Goal: Transaction & Acquisition: Purchase product/service

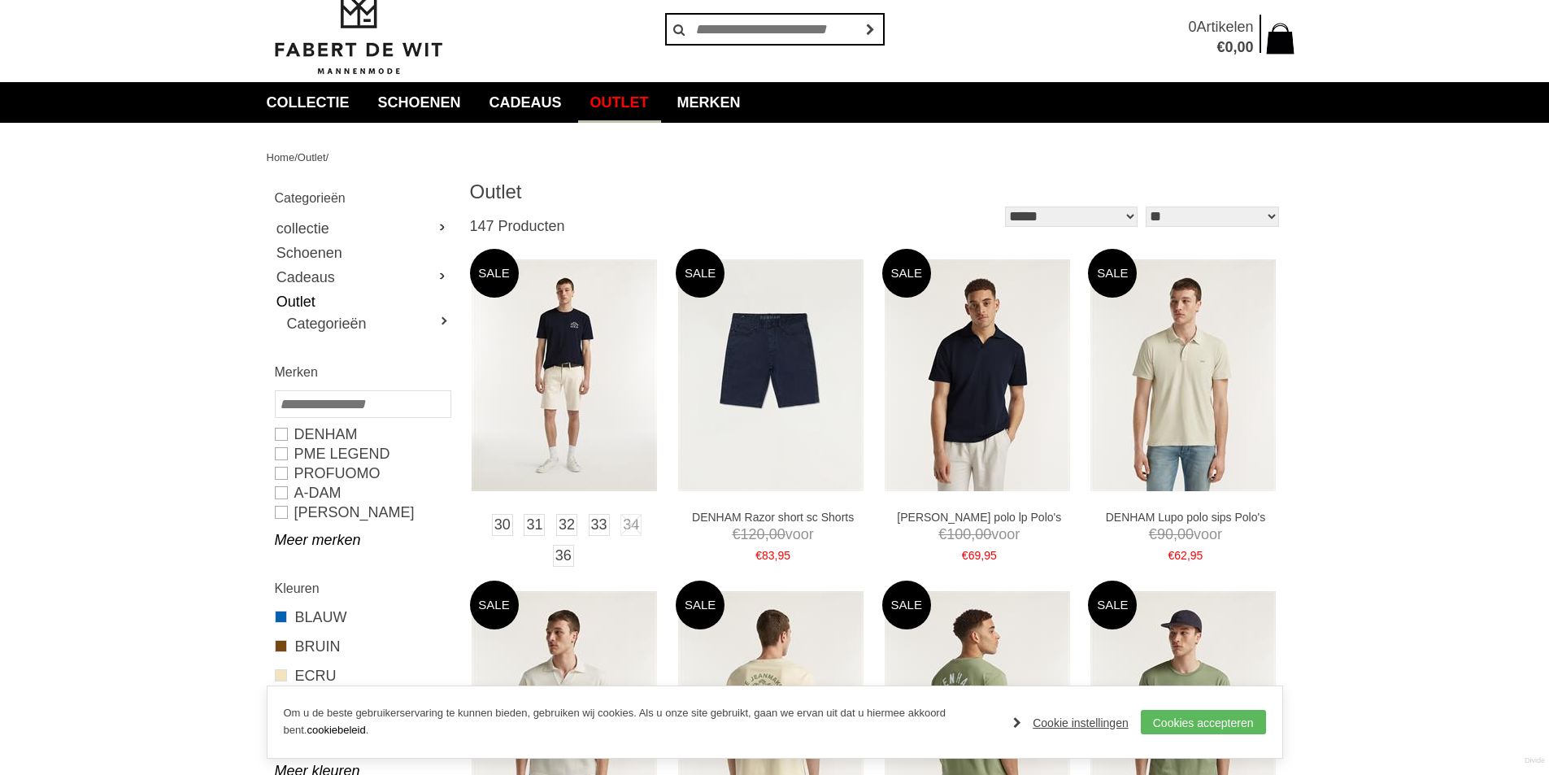
scroll to position [81, 0]
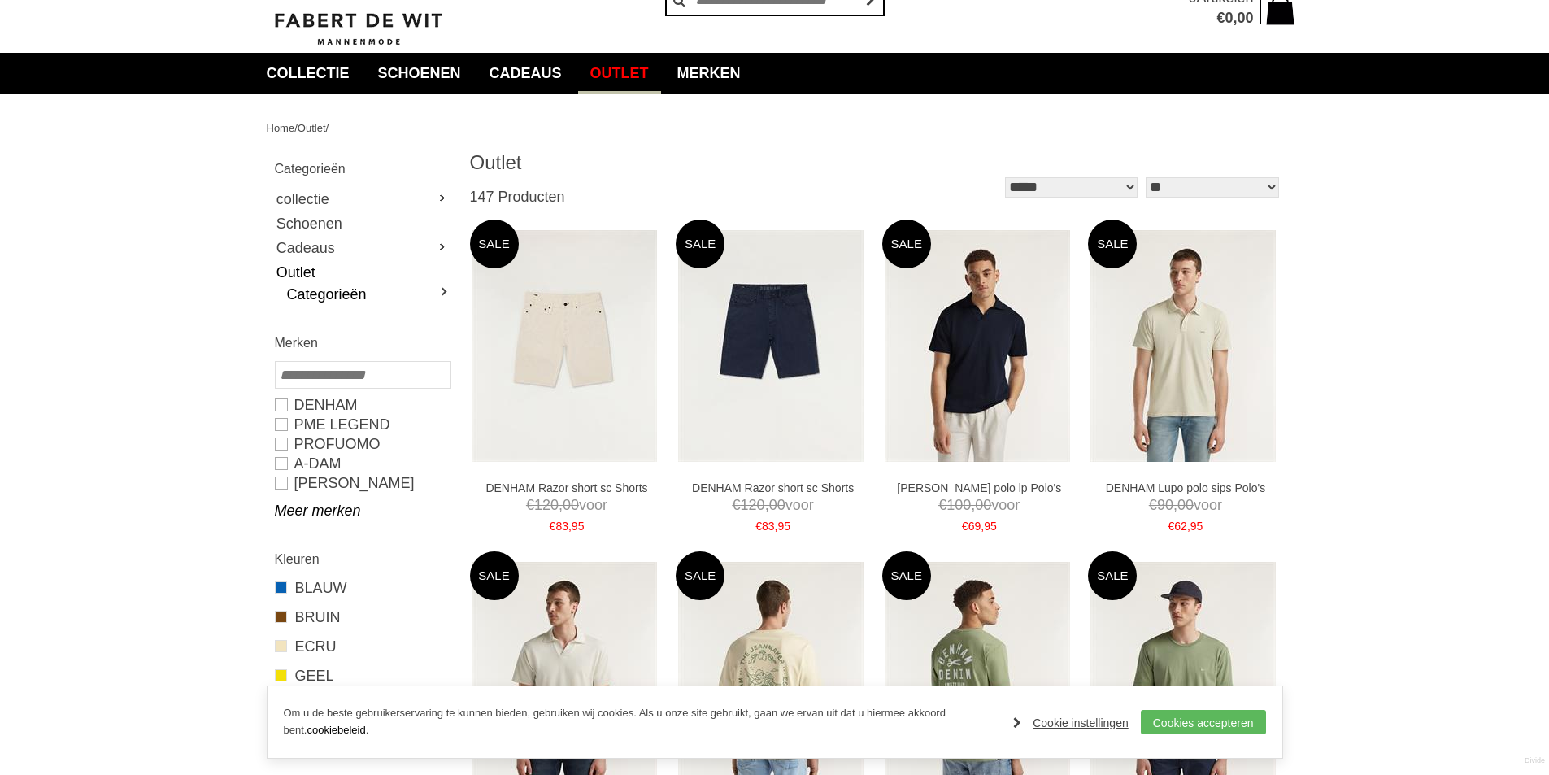
click at [403, 288] on link "Categorieën" at bounding box center [368, 295] width 163 height 20
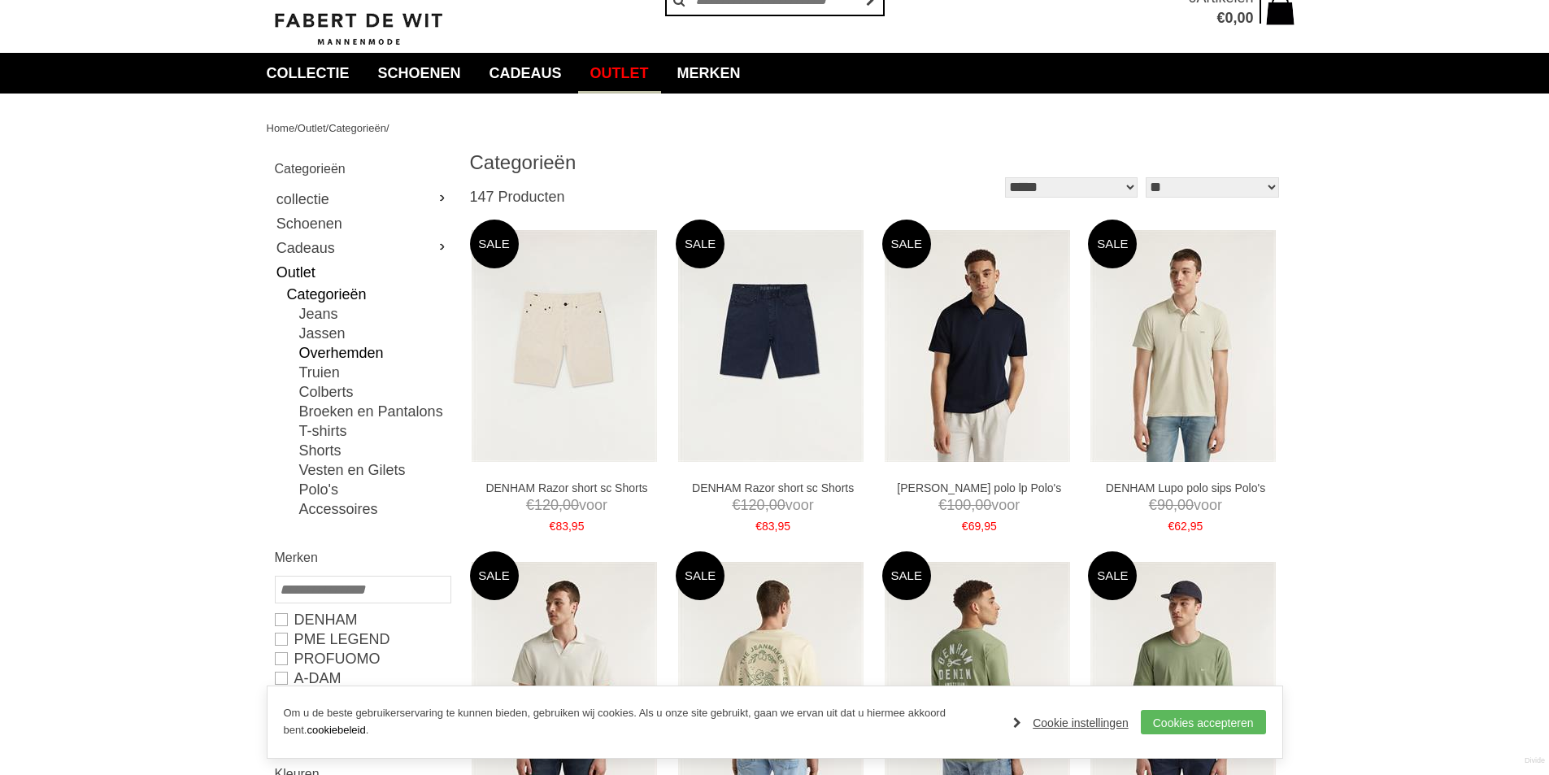
click at [346, 351] on link "Overhemden" at bounding box center [374, 353] width 150 height 20
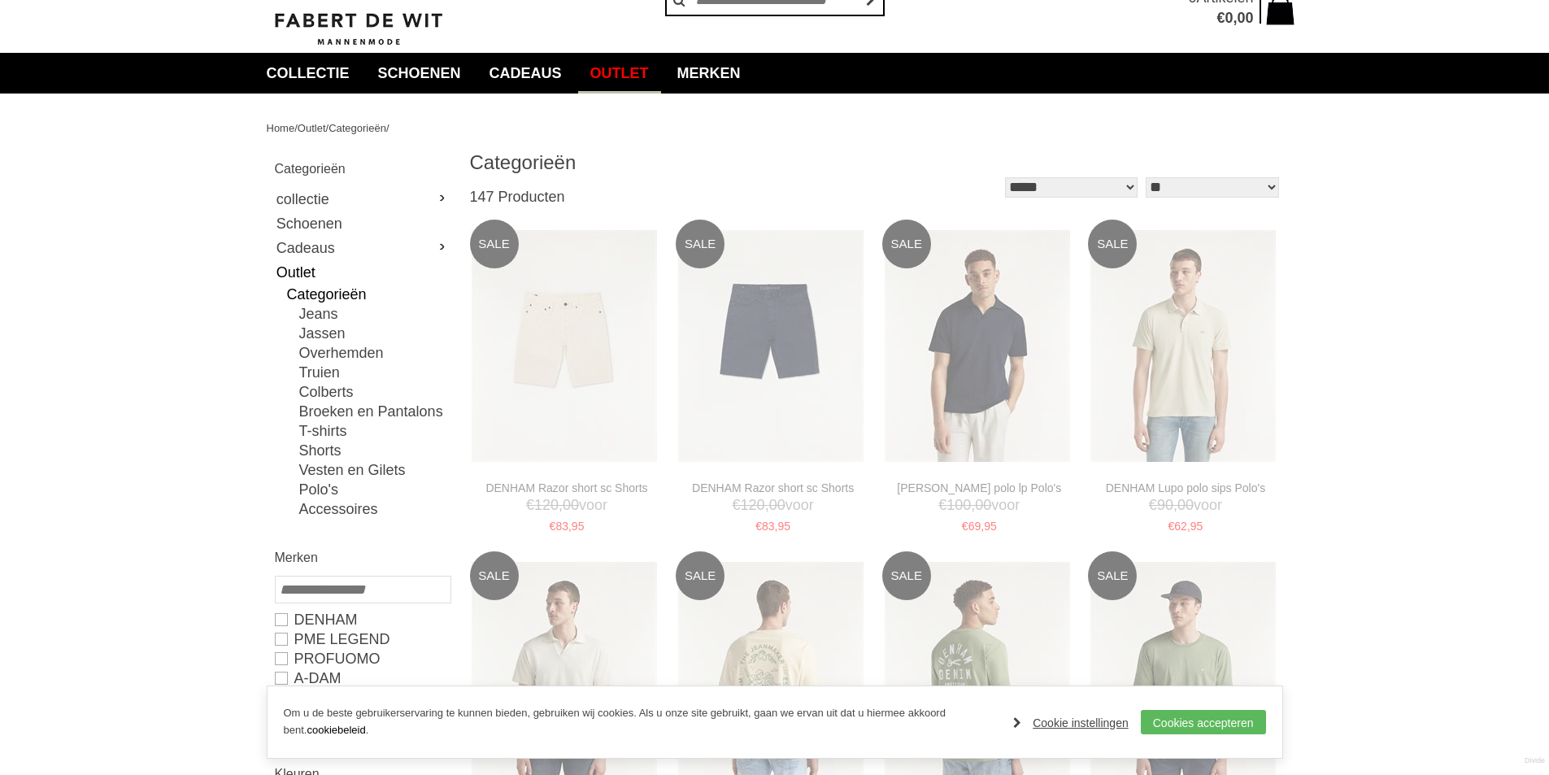
type input "**"
type input "***"
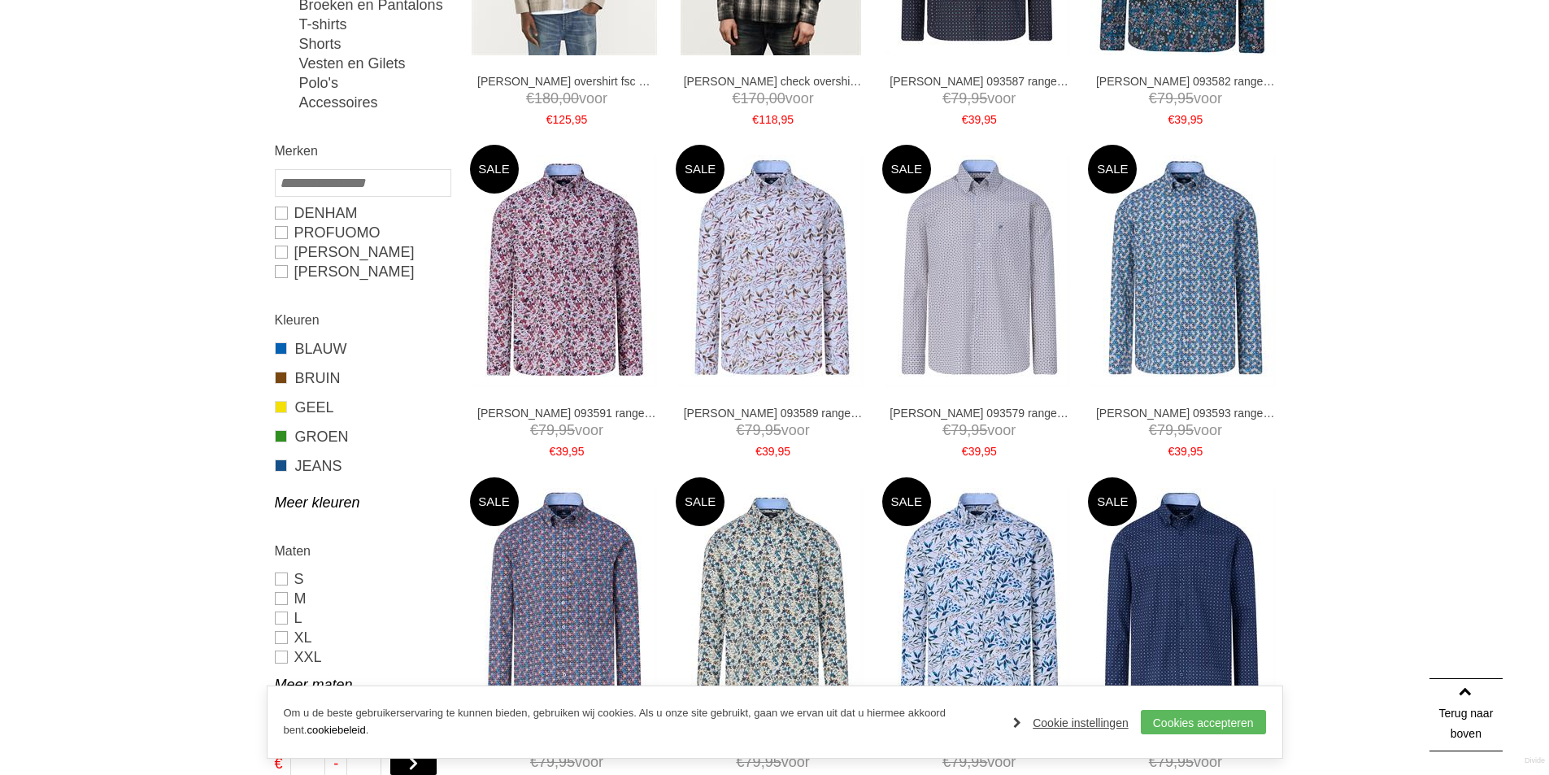
scroll to position [651, 0]
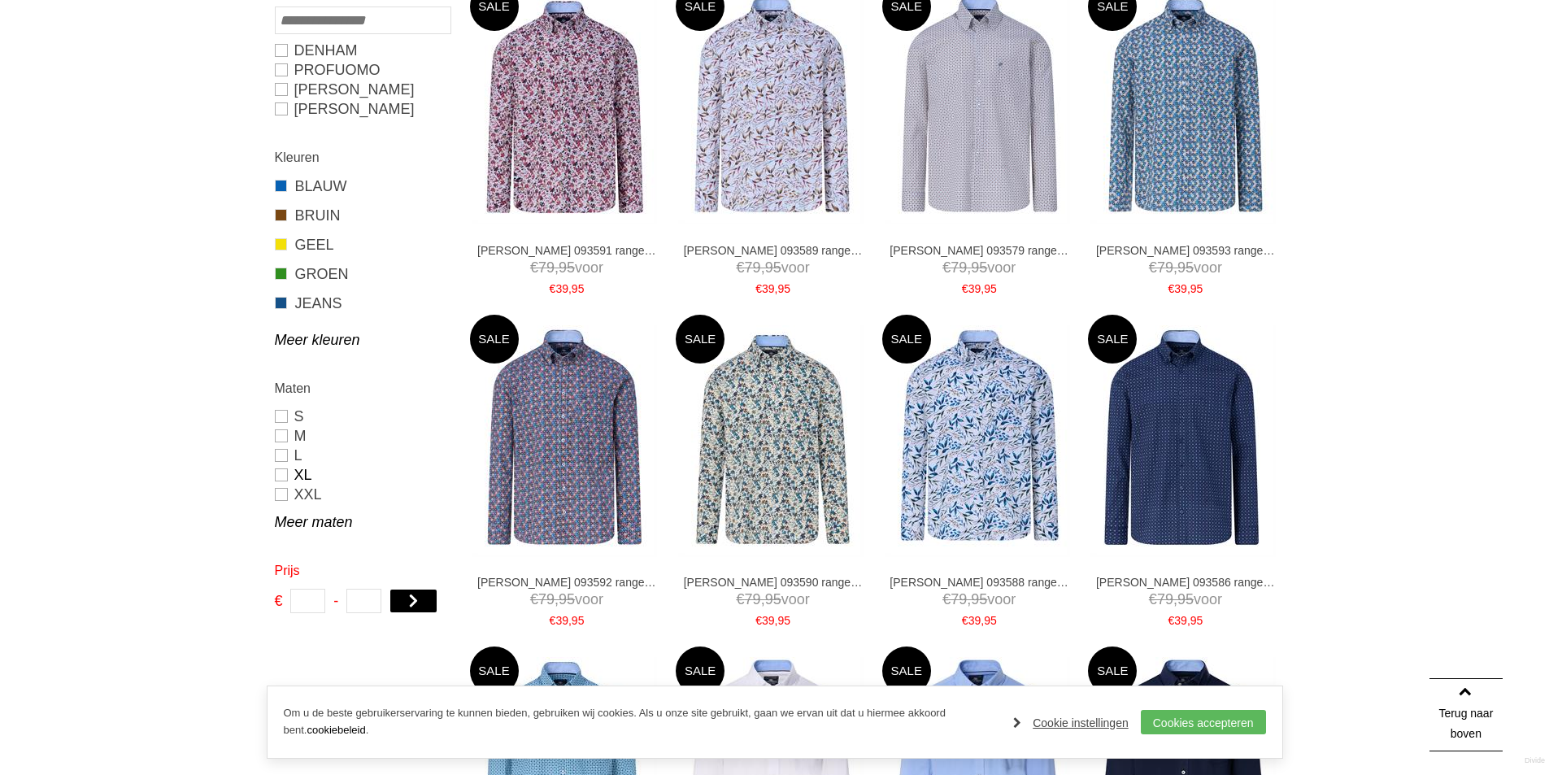
click at [292, 473] on link "XL" at bounding box center [362, 475] width 175 height 20
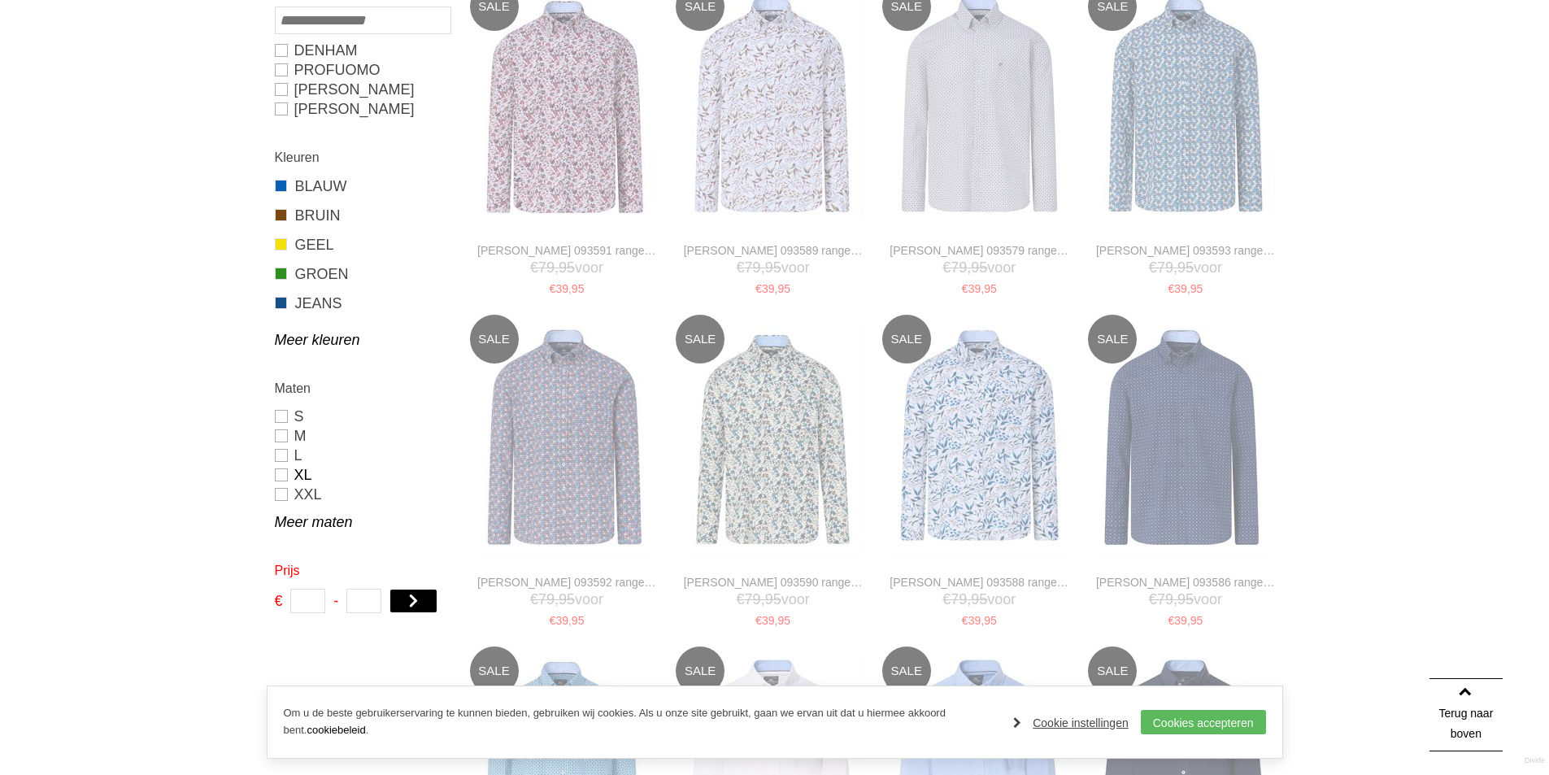
type input "**"
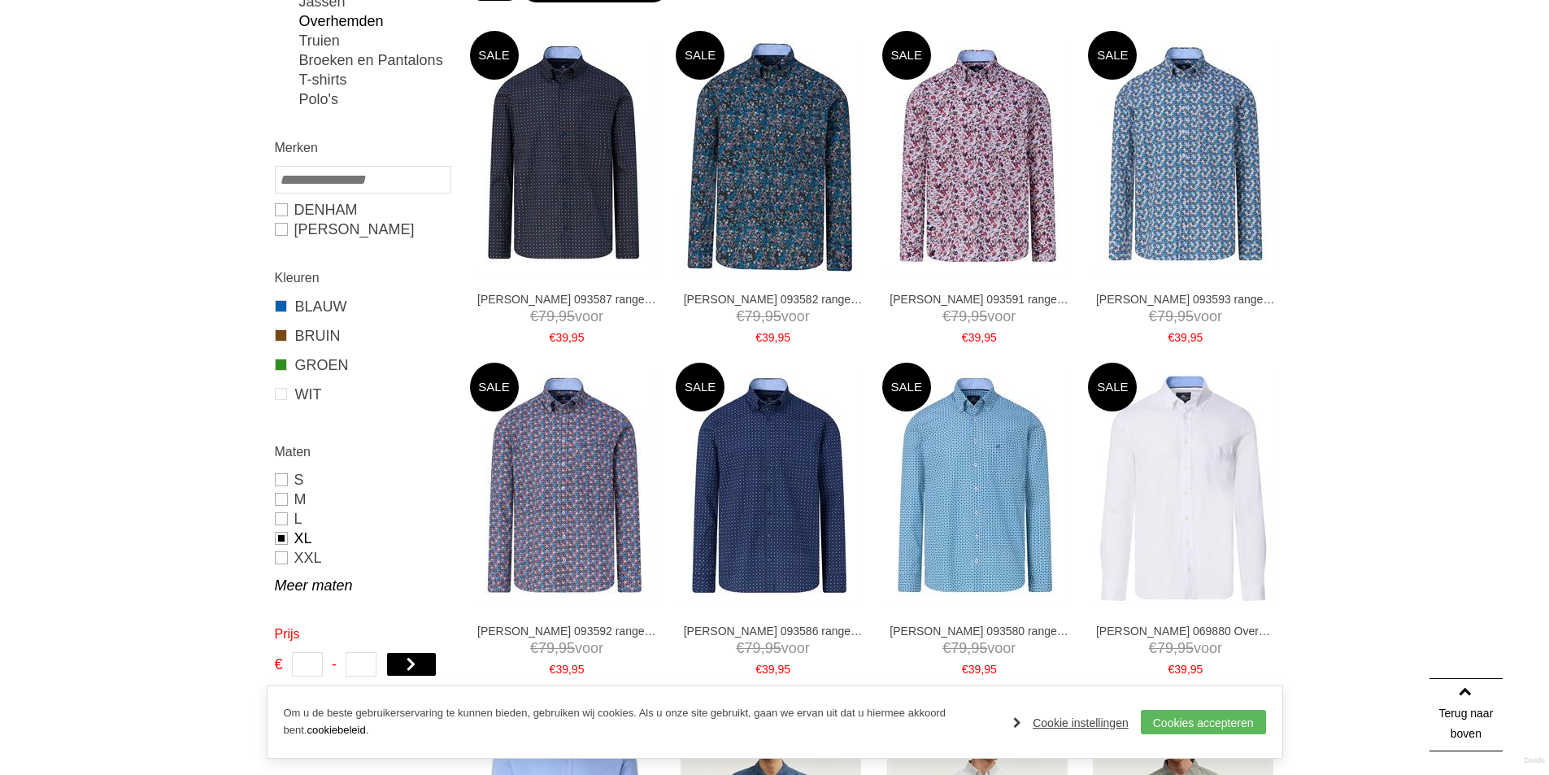
scroll to position [447, 0]
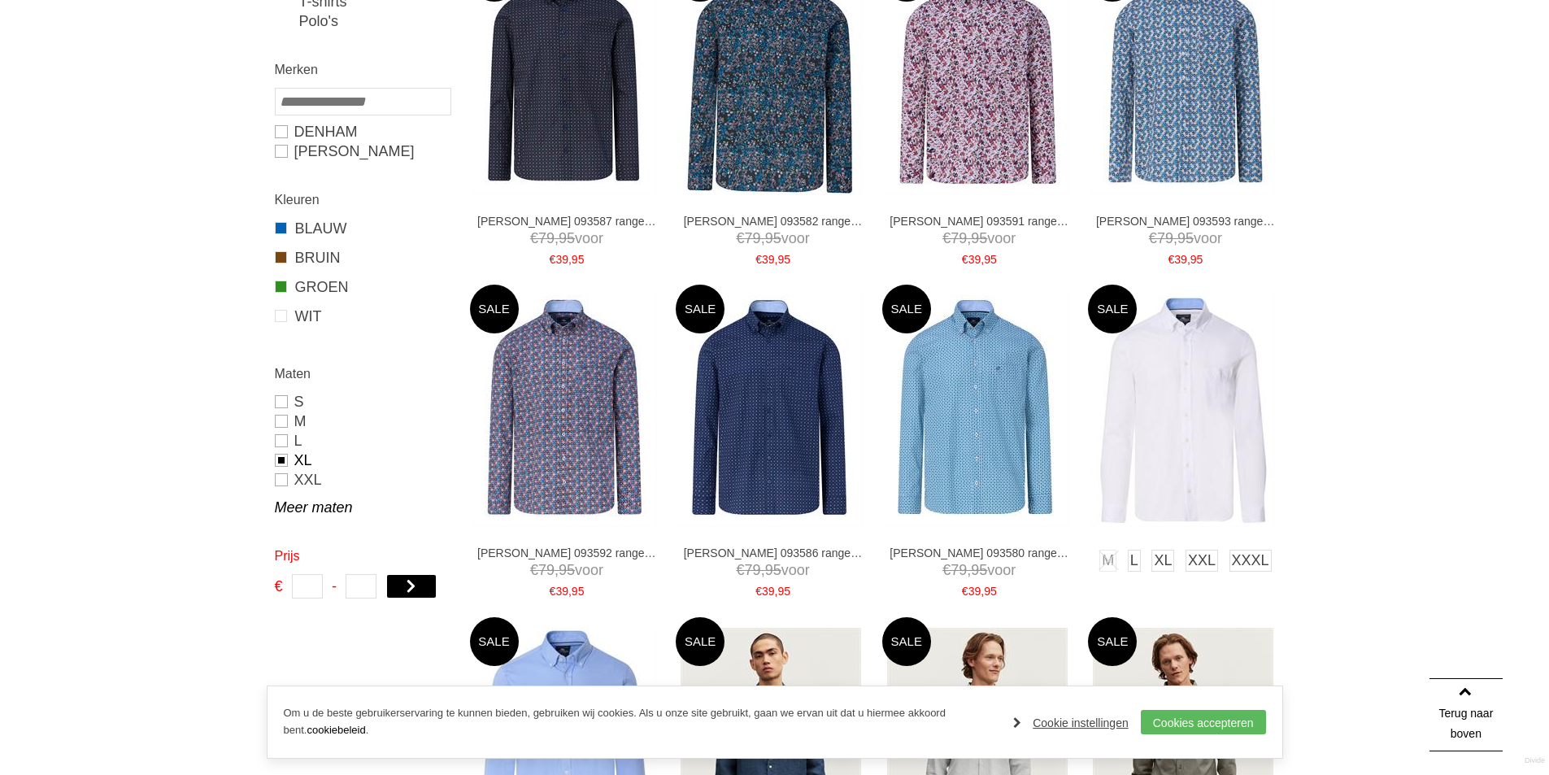
click at [1214, 381] on img at bounding box center [1183, 411] width 185 height 232
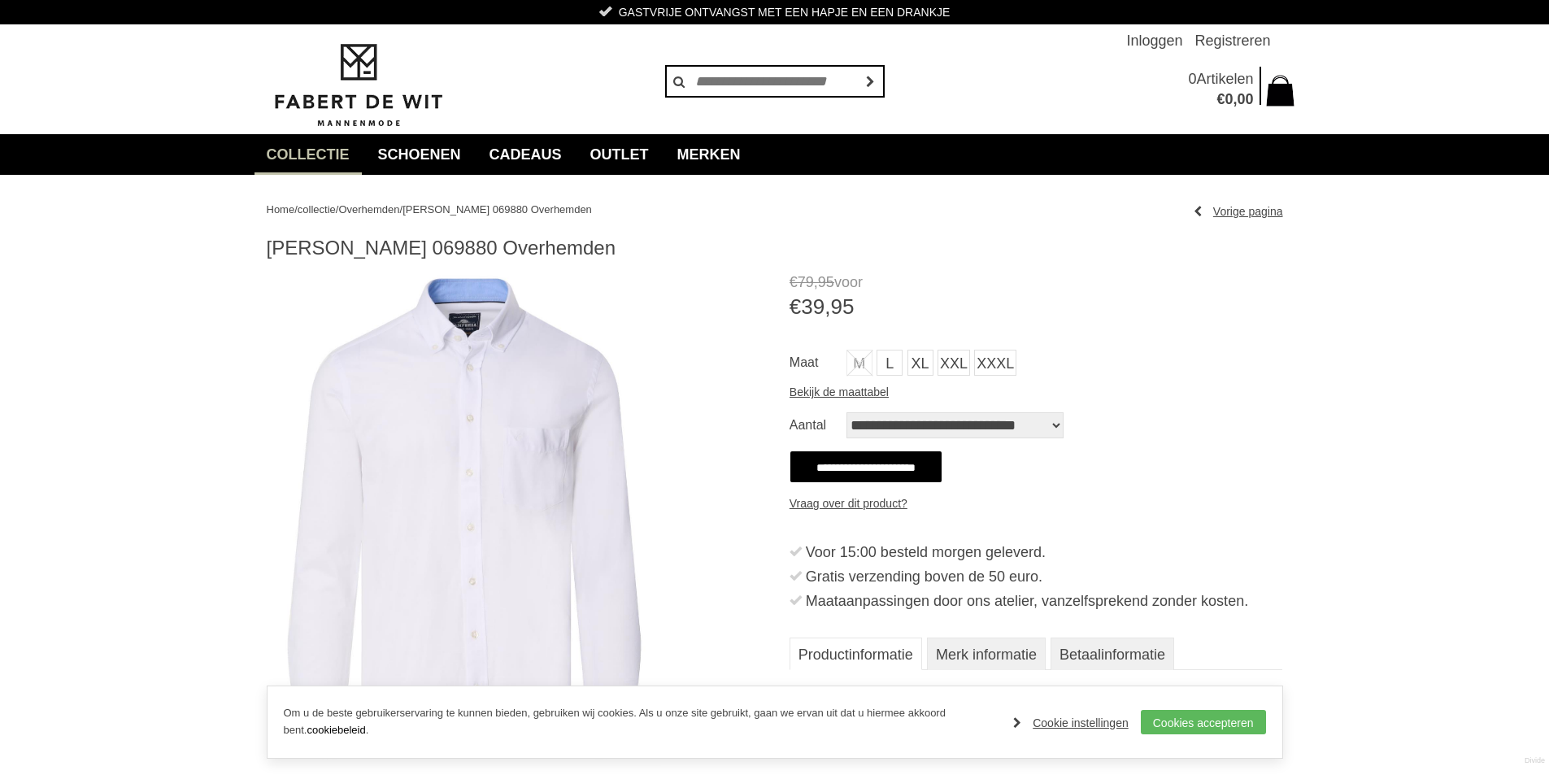
click at [472, 468] on img at bounding box center [464, 519] width 395 height 494
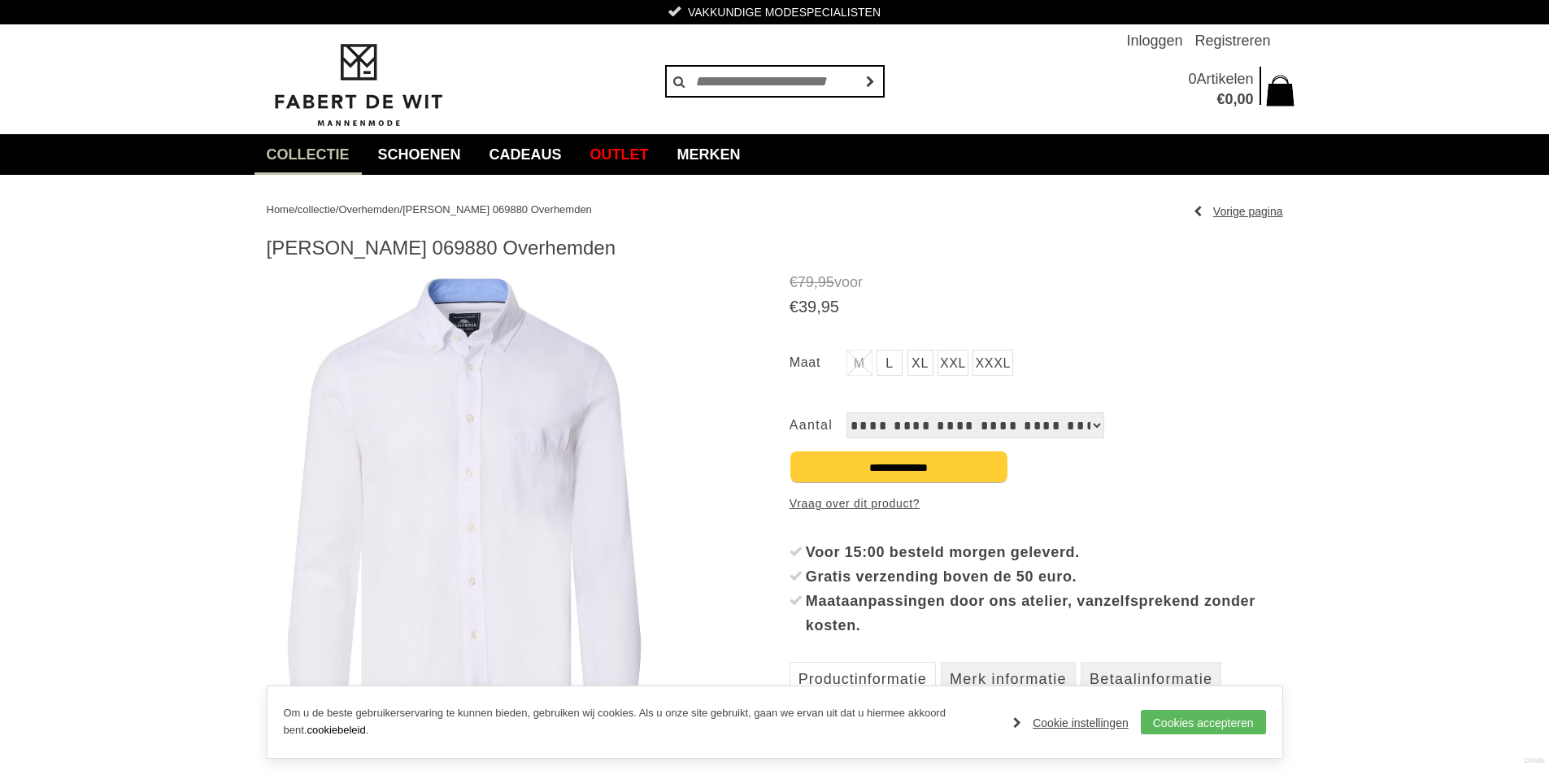
click at [523, 434] on img at bounding box center [464, 519] width 395 height 494
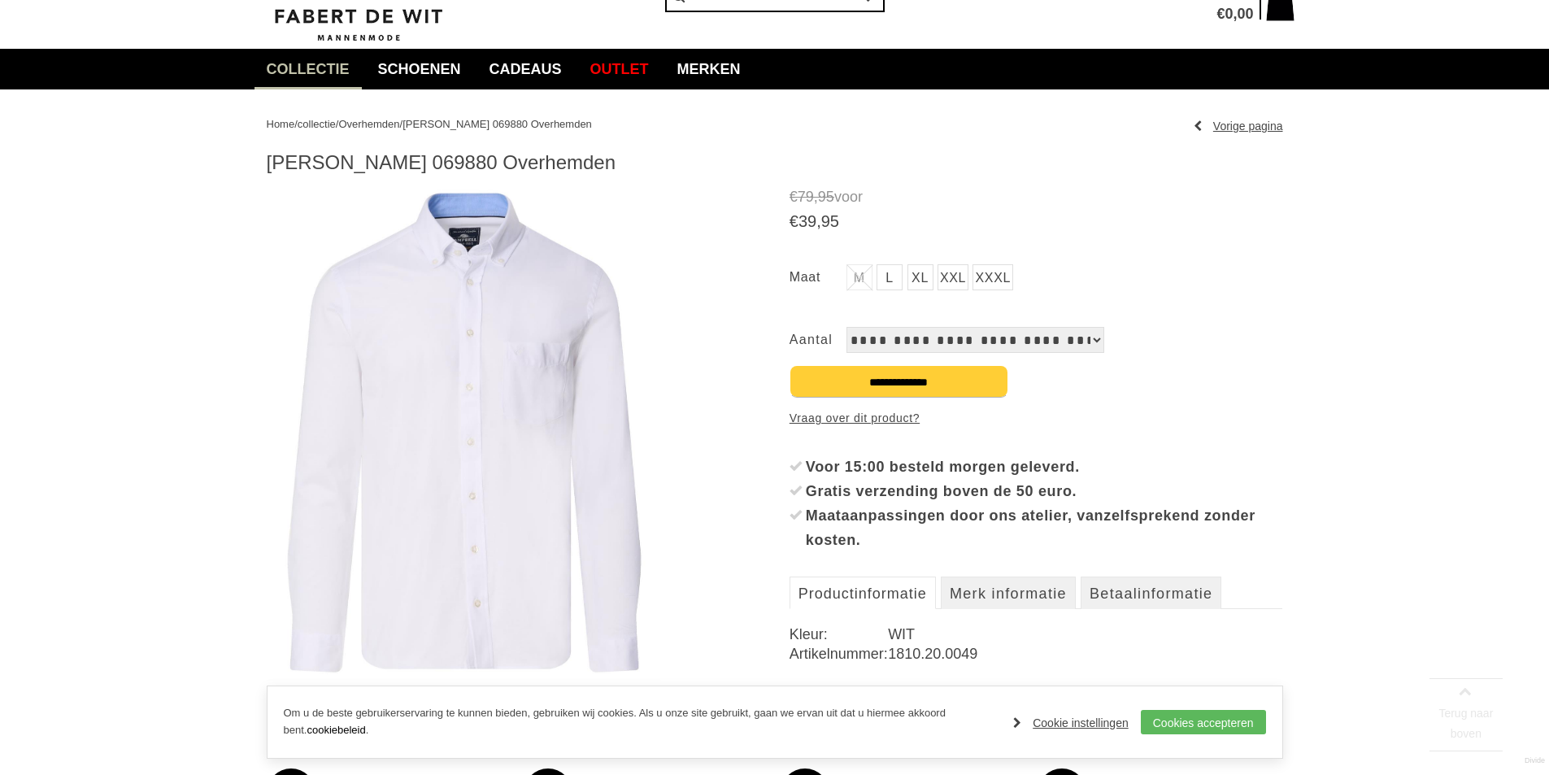
scroll to position [163, 0]
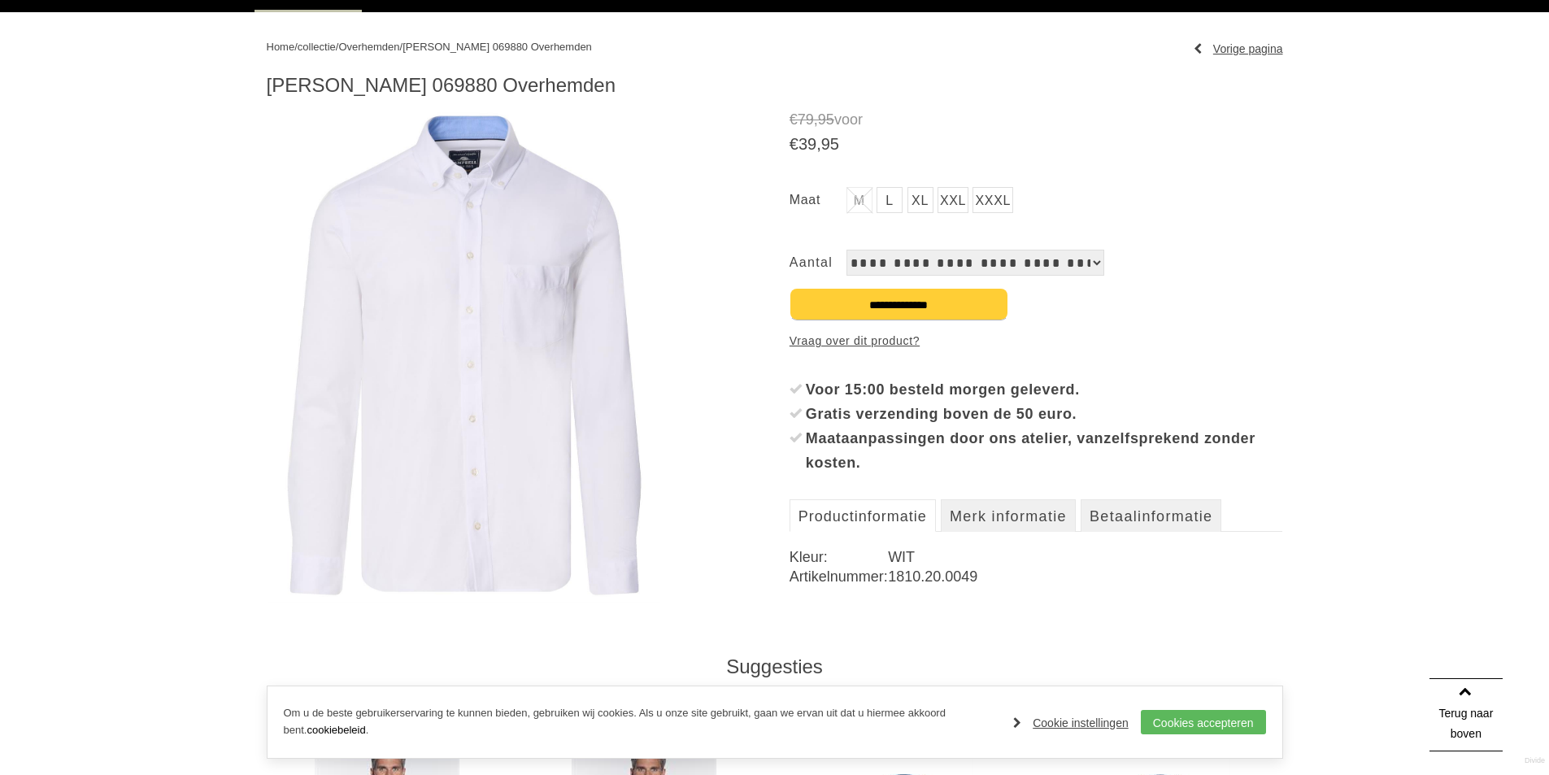
click at [1089, 265] on select "**********" at bounding box center [976, 263] width 258 height 26
click at [1089, 266] on select "**********" at bounding box center [976, 263] width 258 height 26
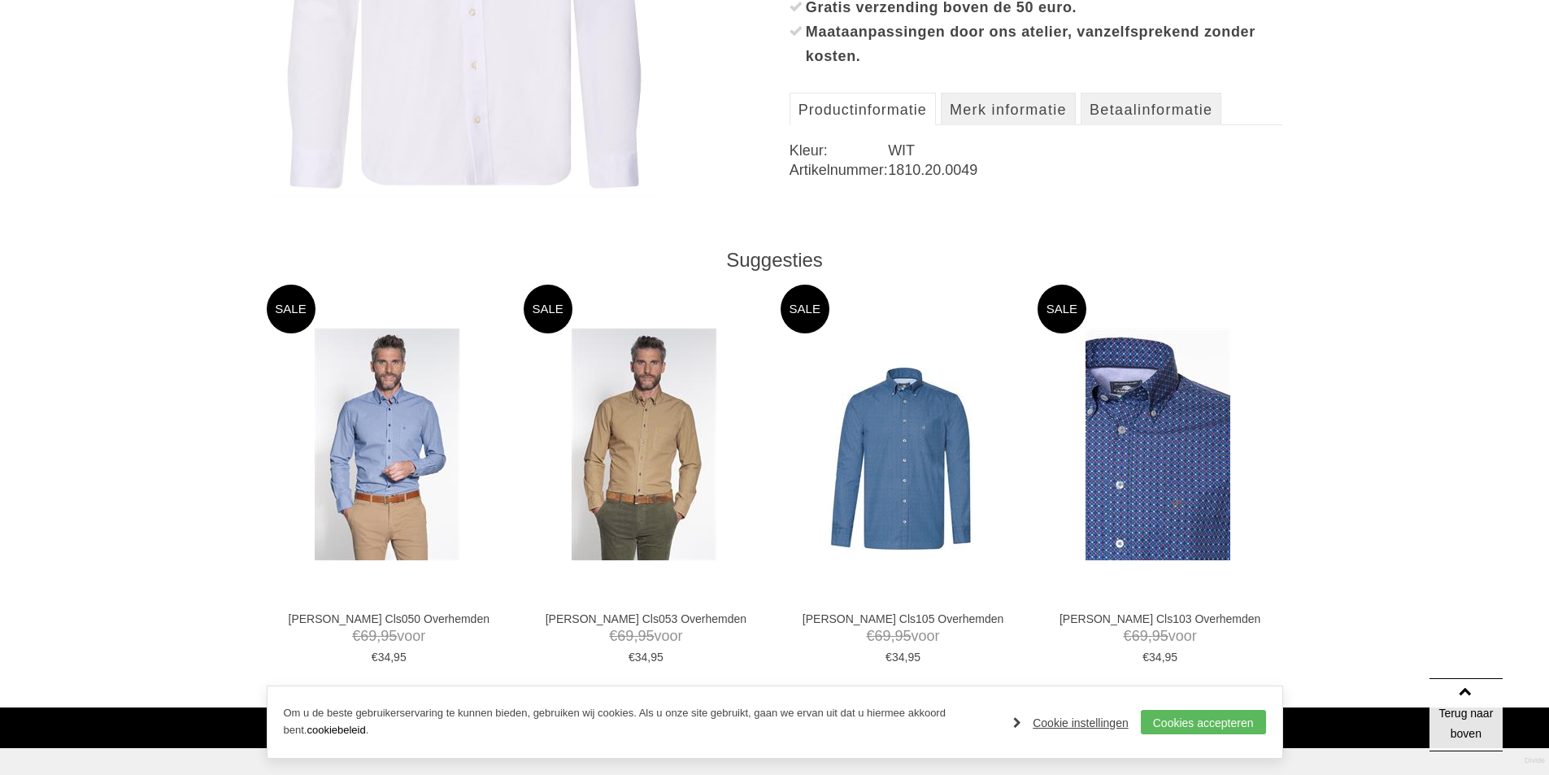
scroll to position [244, 0]
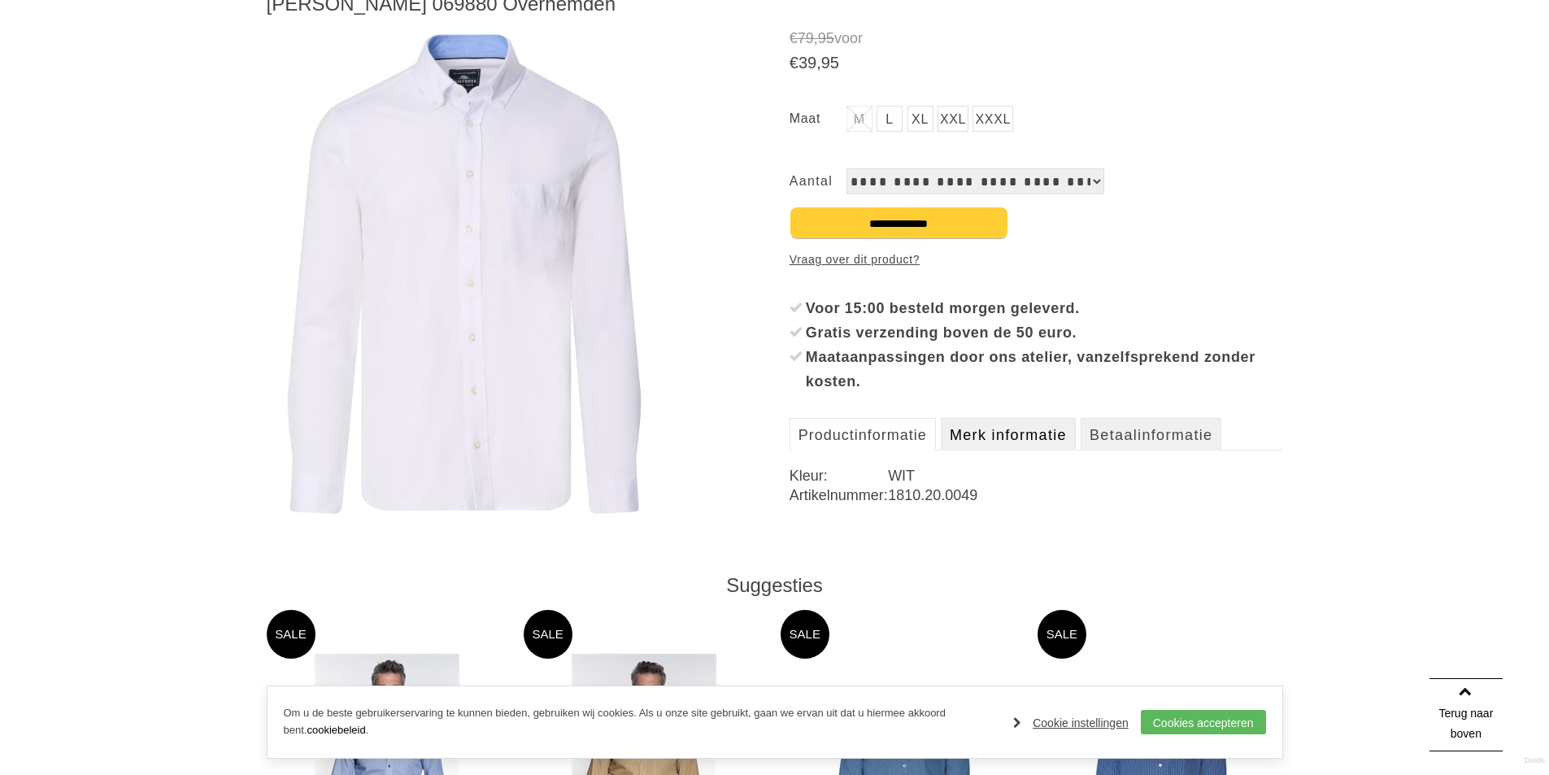
click at [1014, 434] on link "Merk informatie" at bounding box center [1008, 434] width 135 height 33
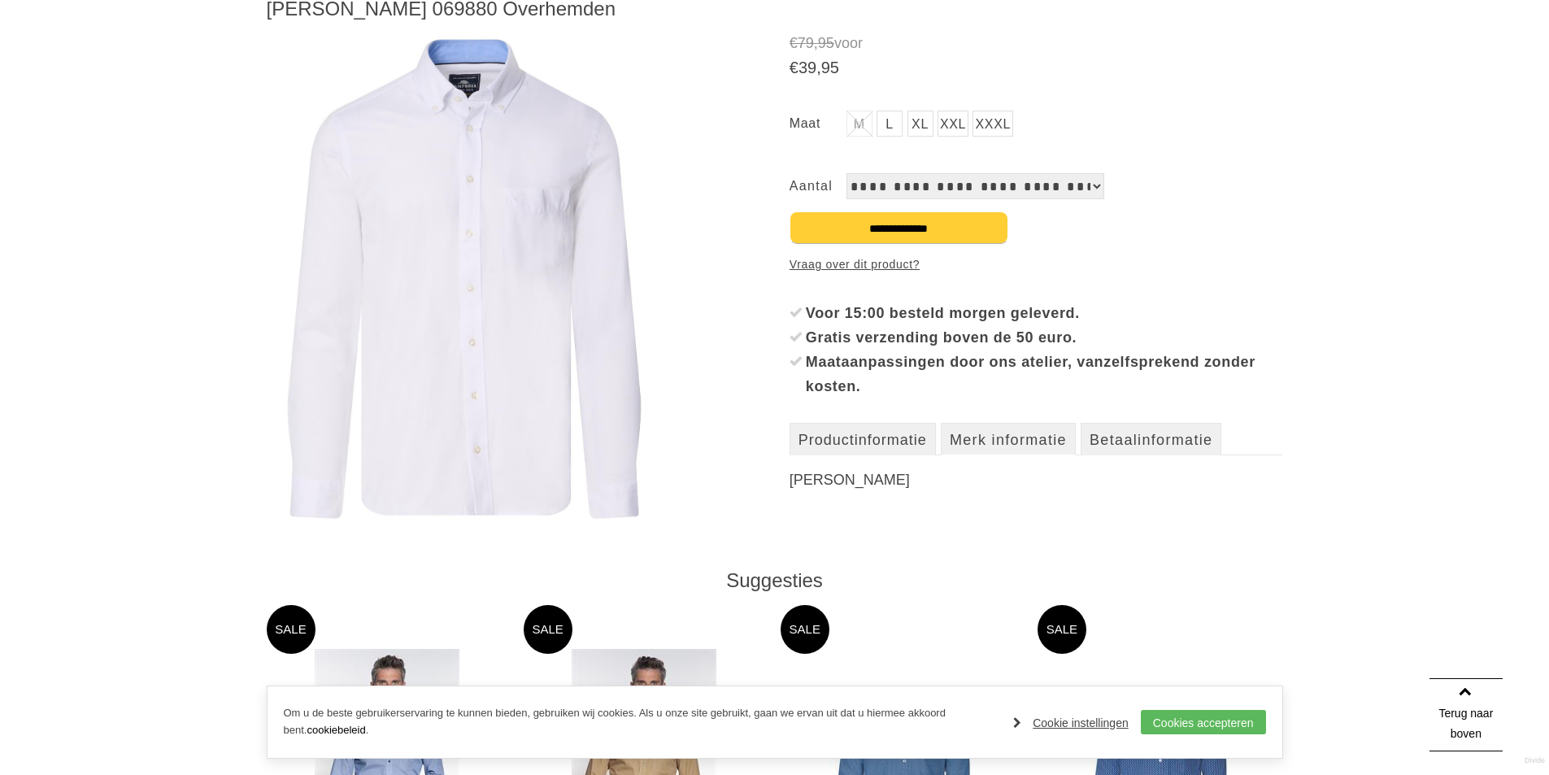
scroll to position [325, 0]
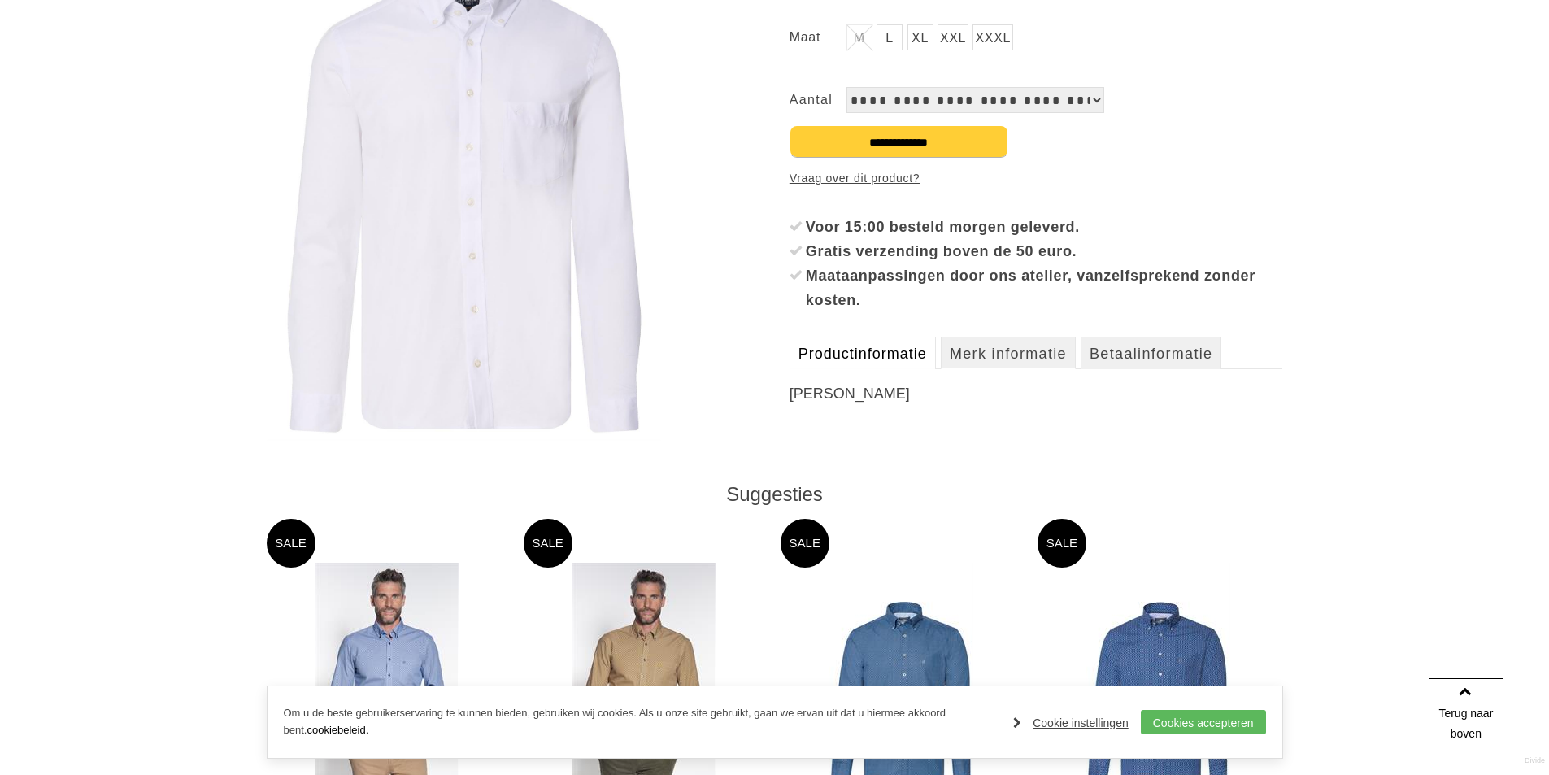
click at [887, 356] on link "Productinformatie" at bounding box center [863, 353] width 146 height 33
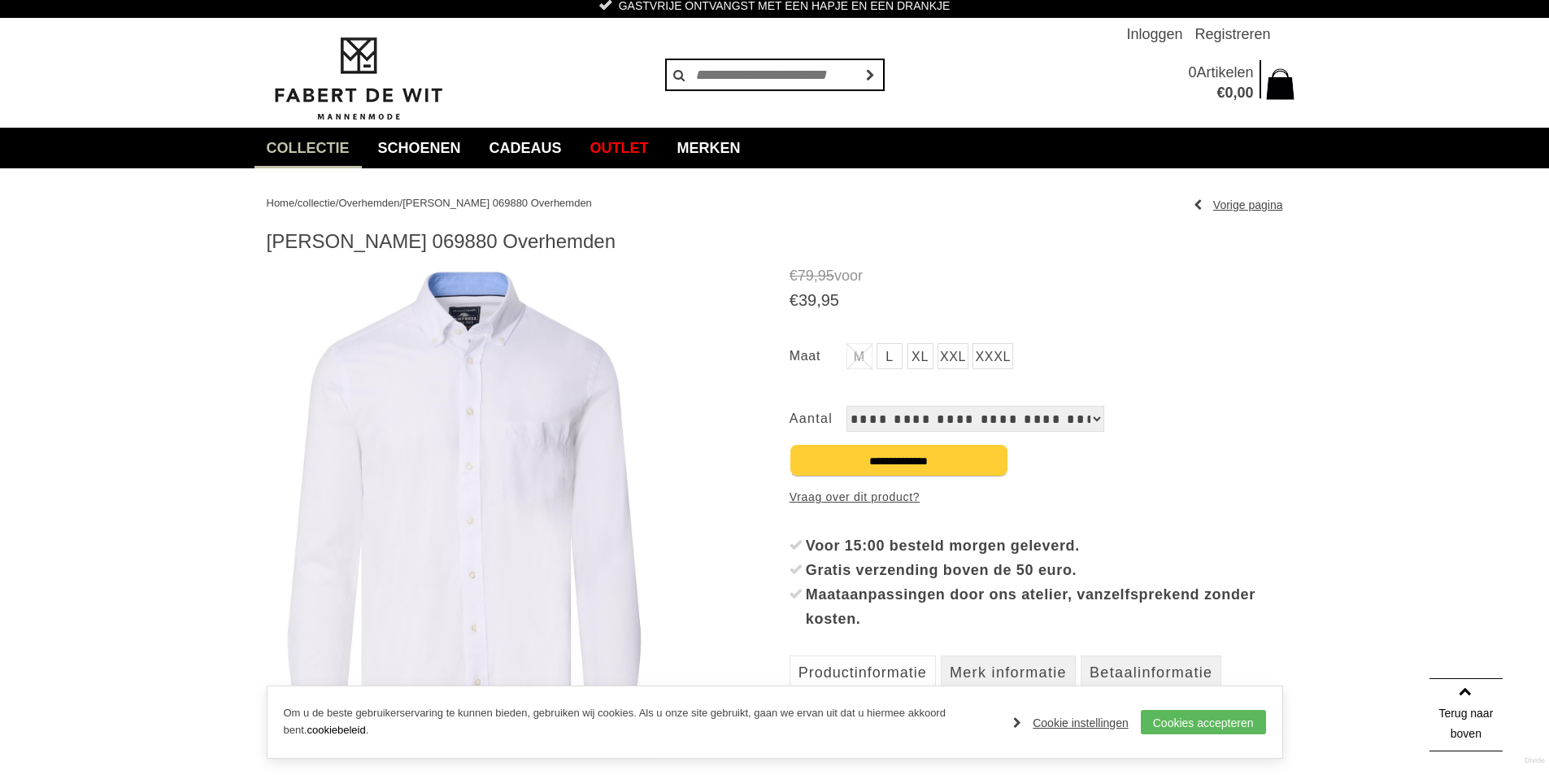
scroll to position [0, 0]
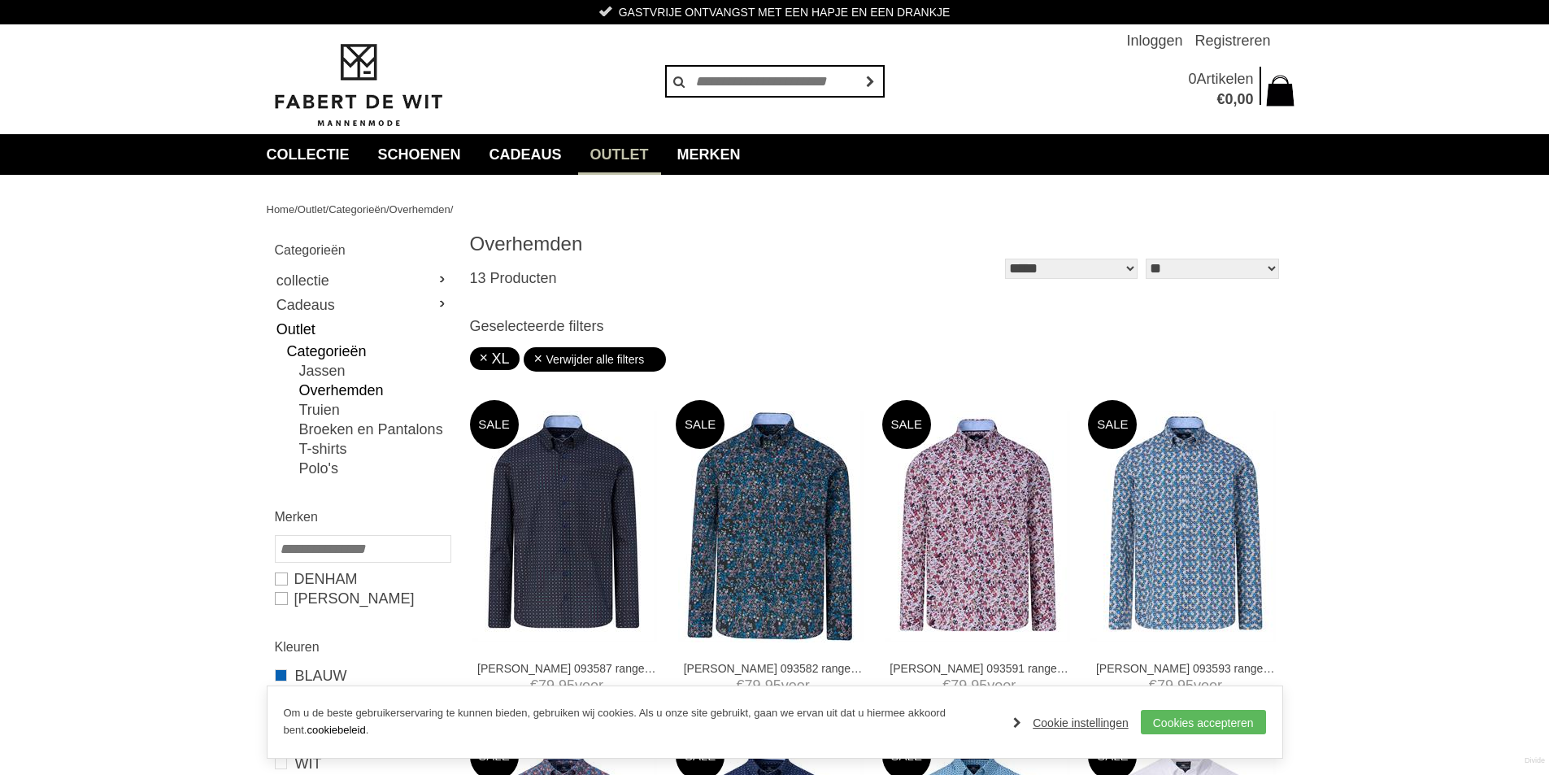
scroll to position [447, 0]
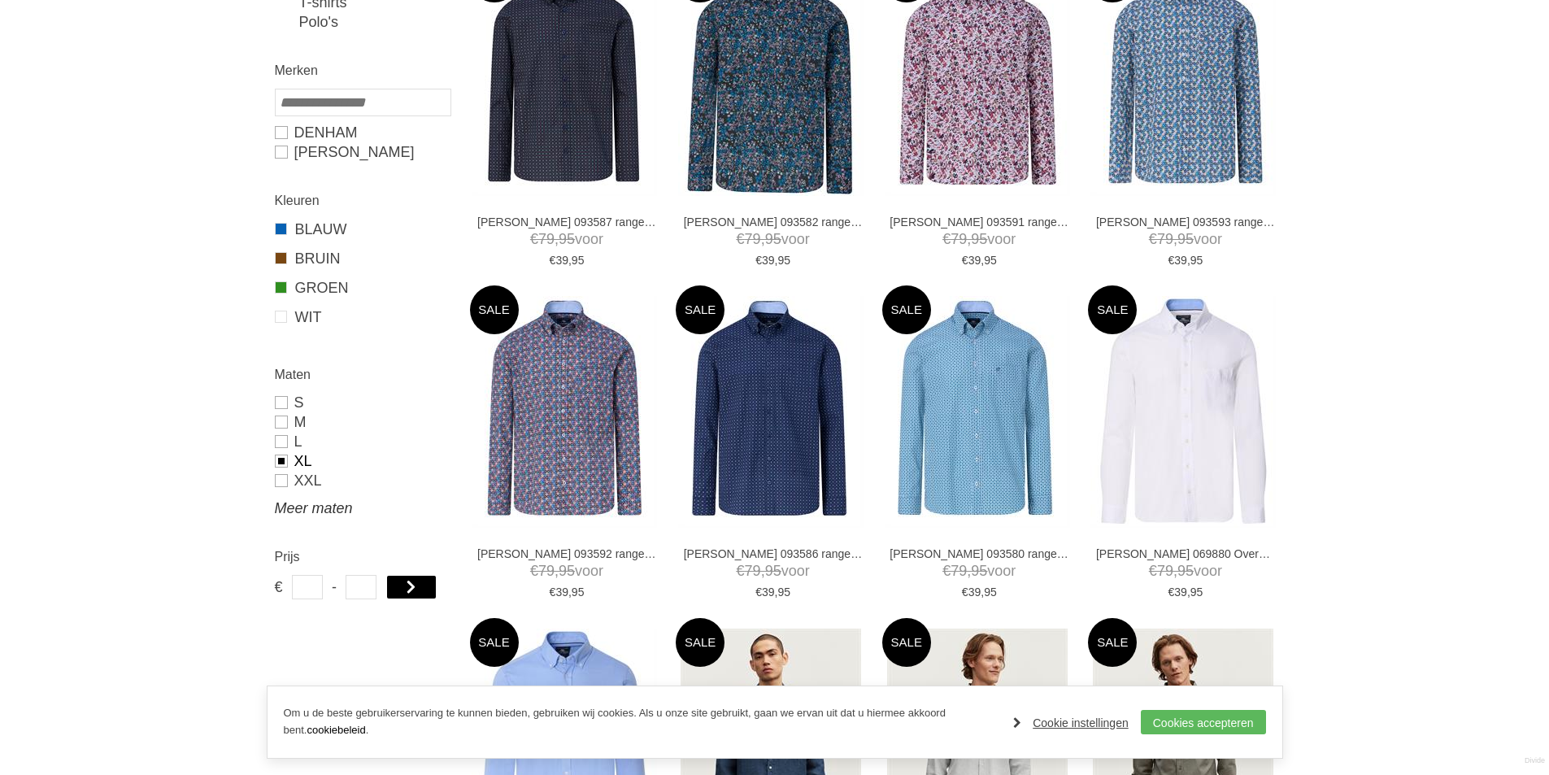
click at [342, 512] on link "Meer maten" at bounding box center [362, 509] width 175 height 20
click at [280, 599] on link "43" at bounding box center [362, 598] width 175 height 20
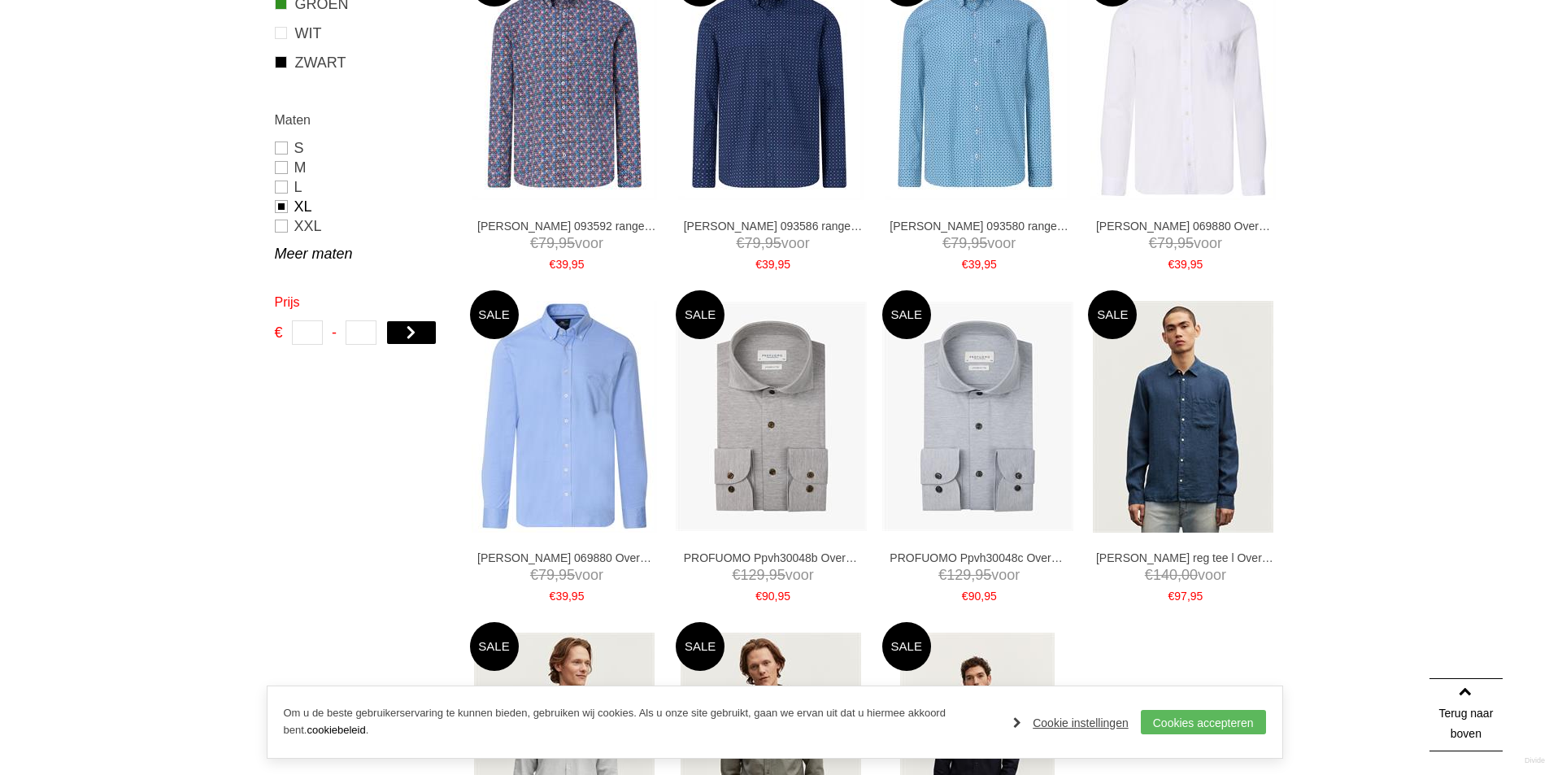
scroll to position [813, 0]
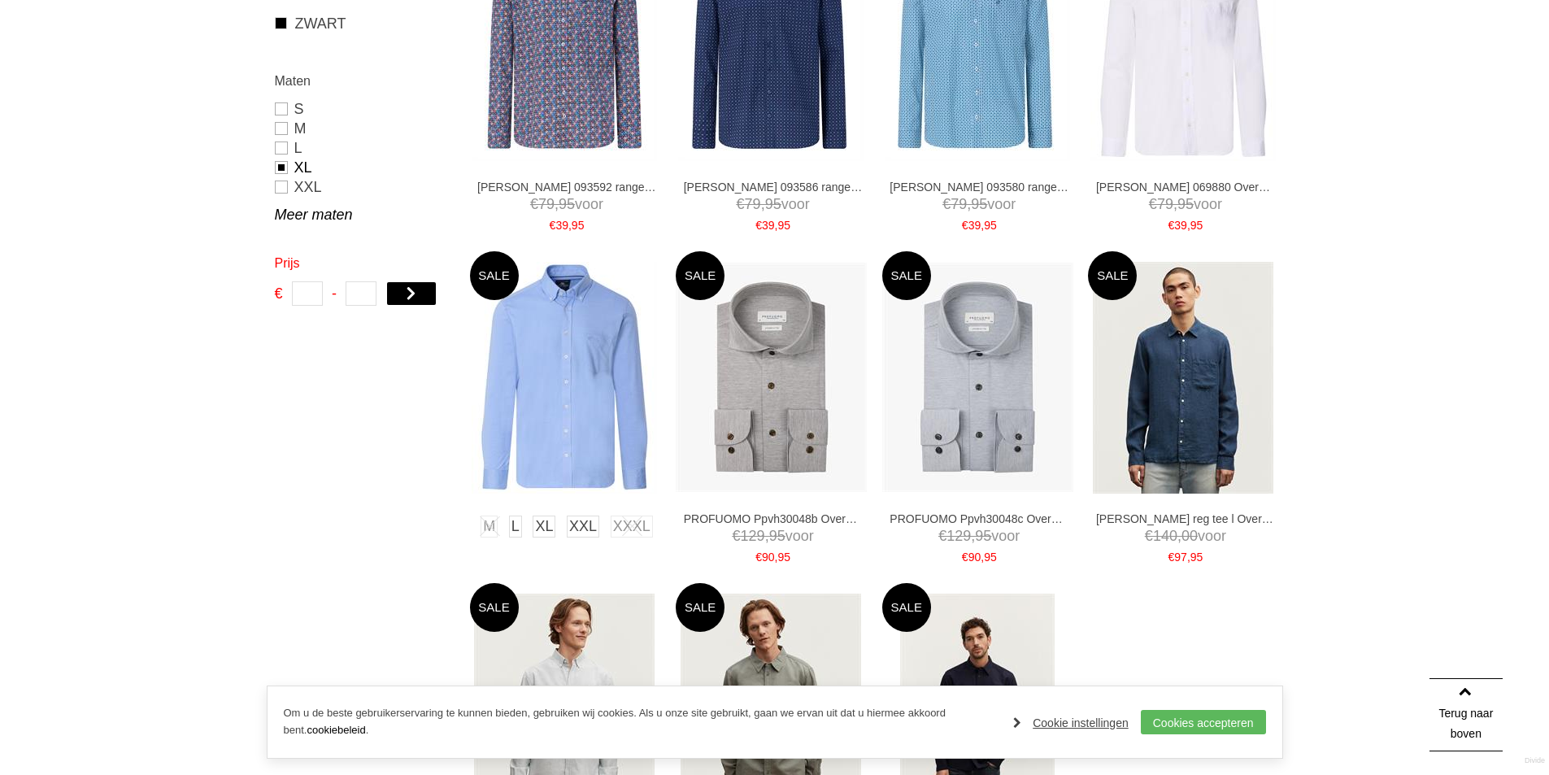
click at [577, 420] on img at bounding box center [564, 378] width 185 height 232
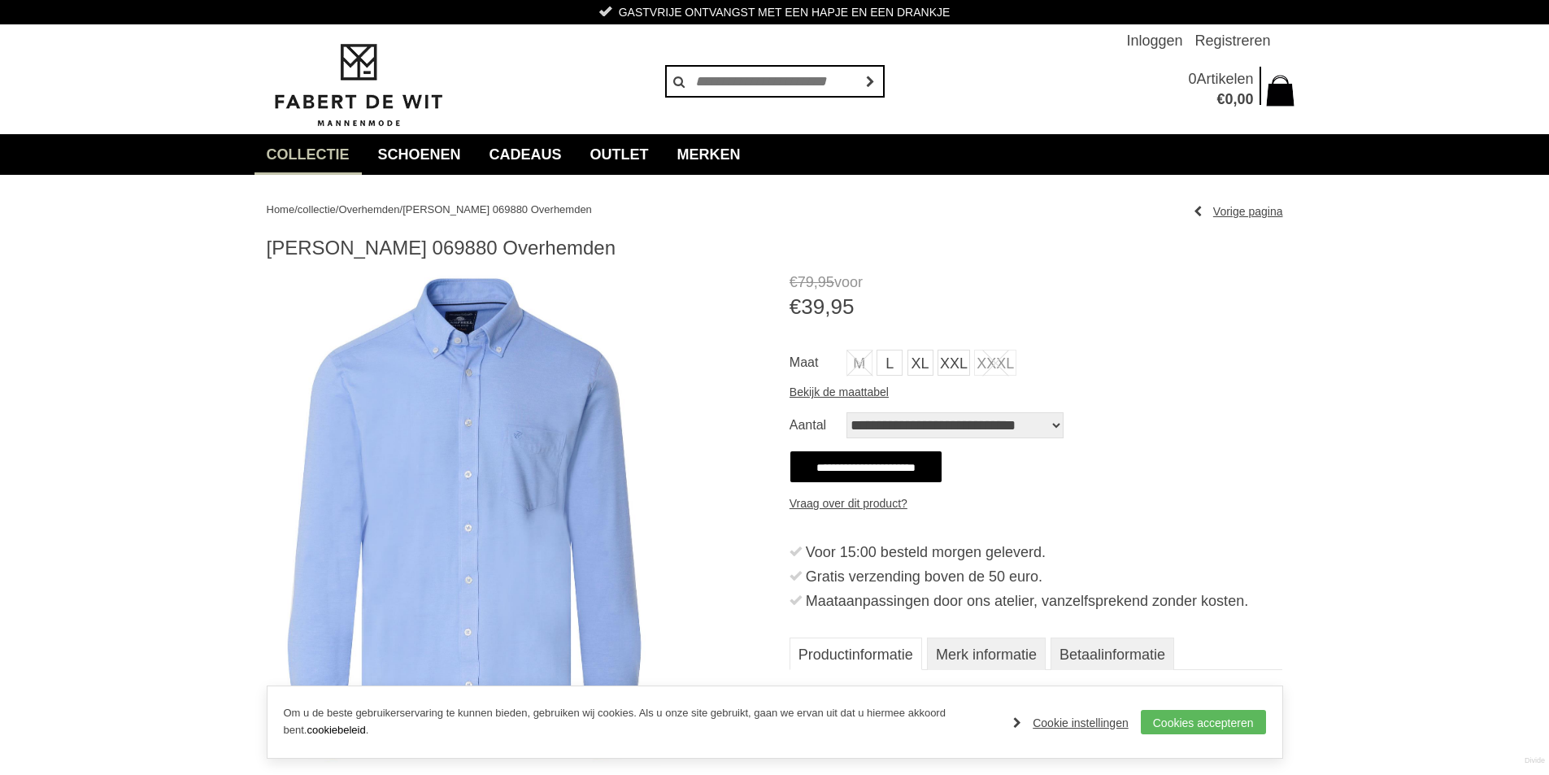
scroll to position [163, 0]
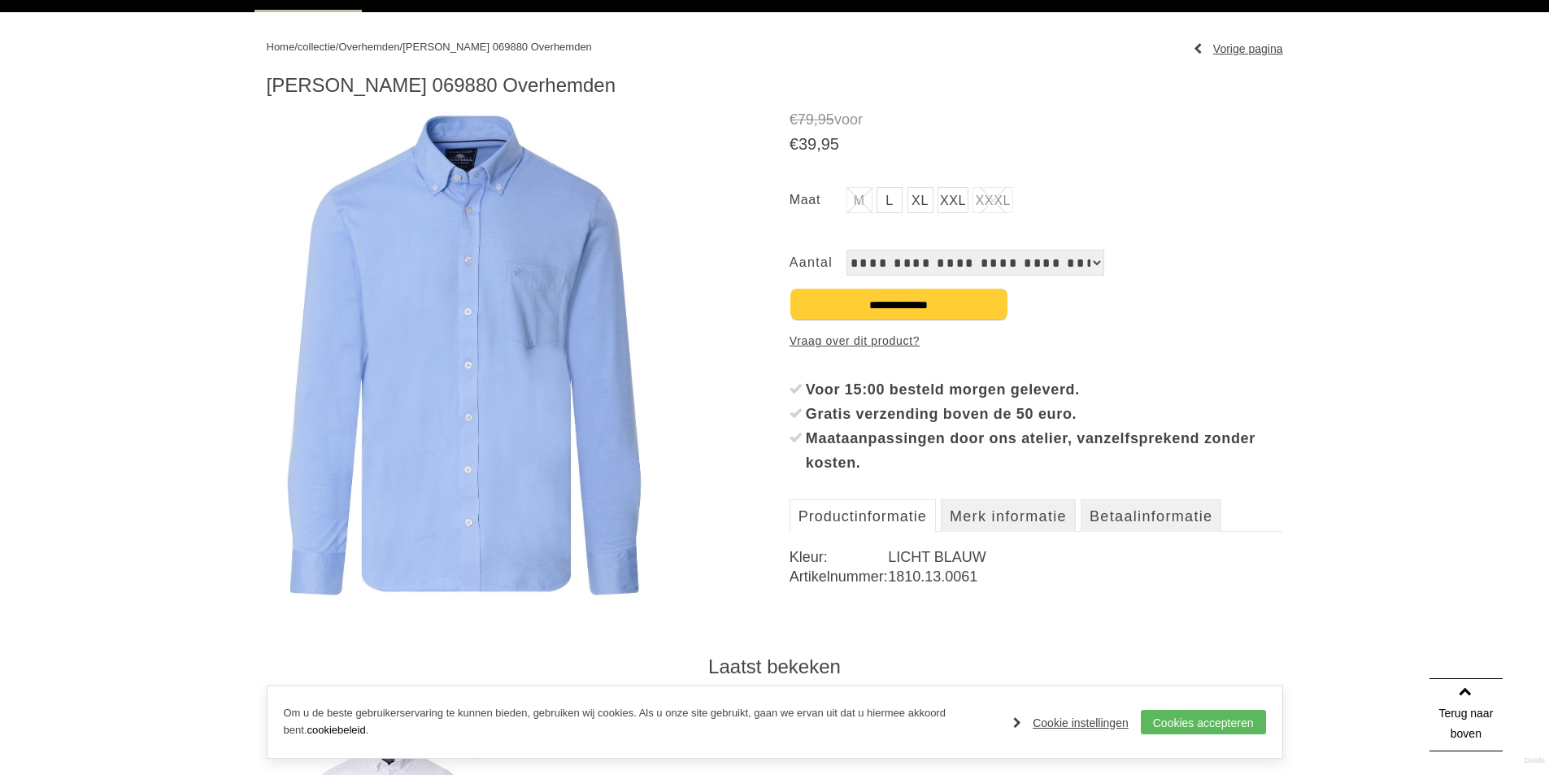
click at [525, 397] on img at bounding box center [464, 357] width 395 height 494
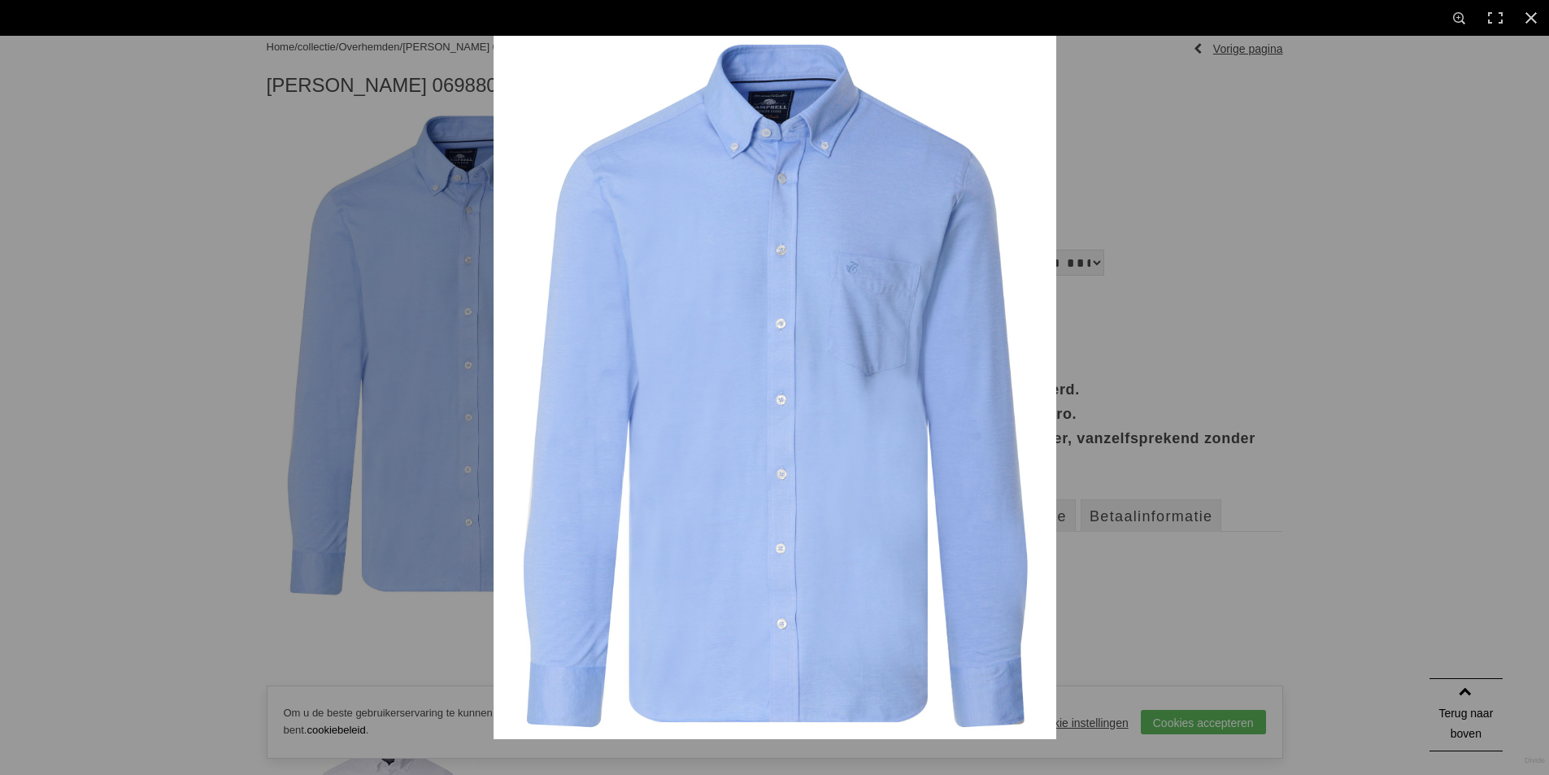
click at [778, 398] on img at bounding box center [775, 388] width 563 height 704
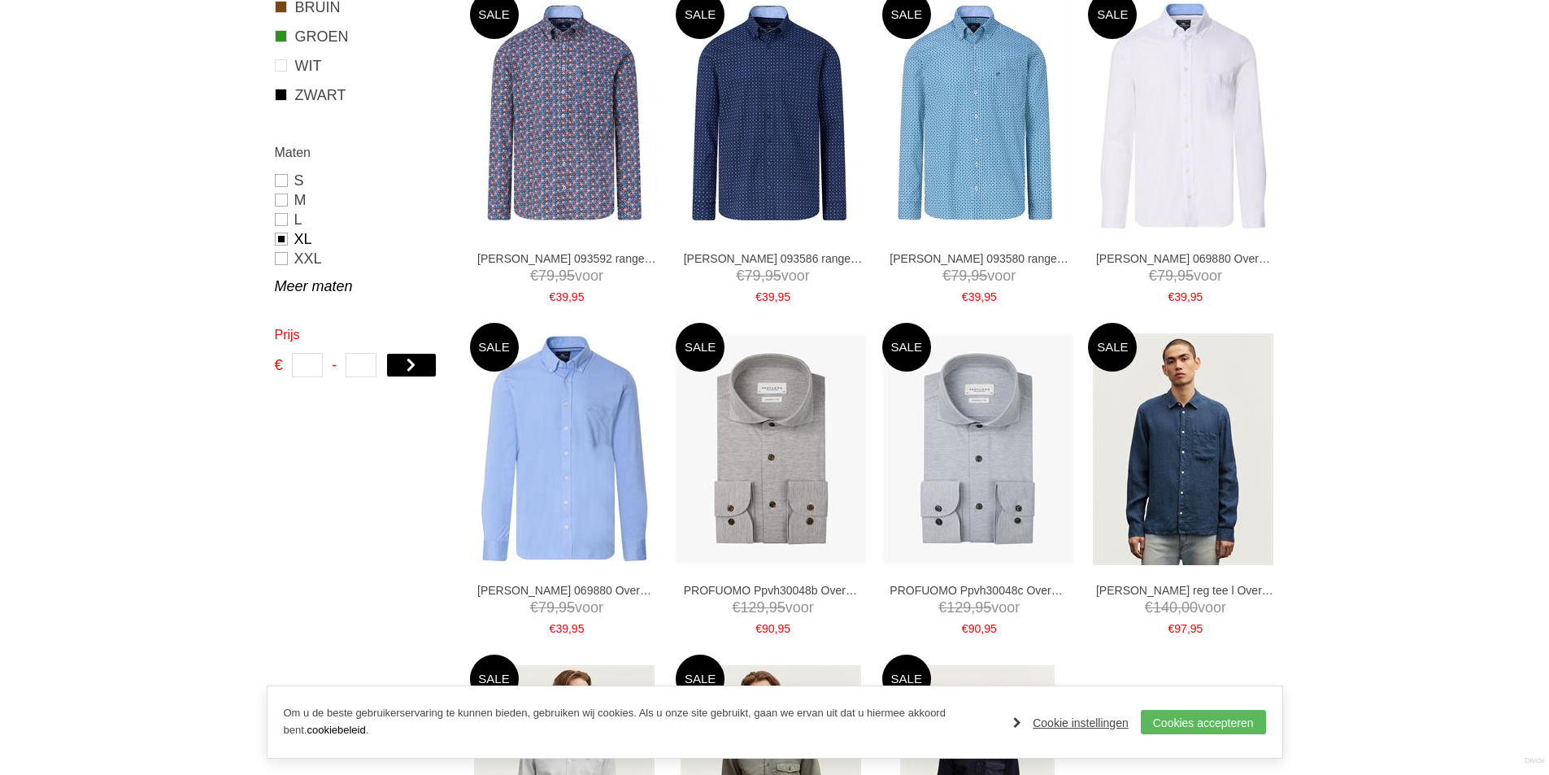
scroll to position [649, 0]
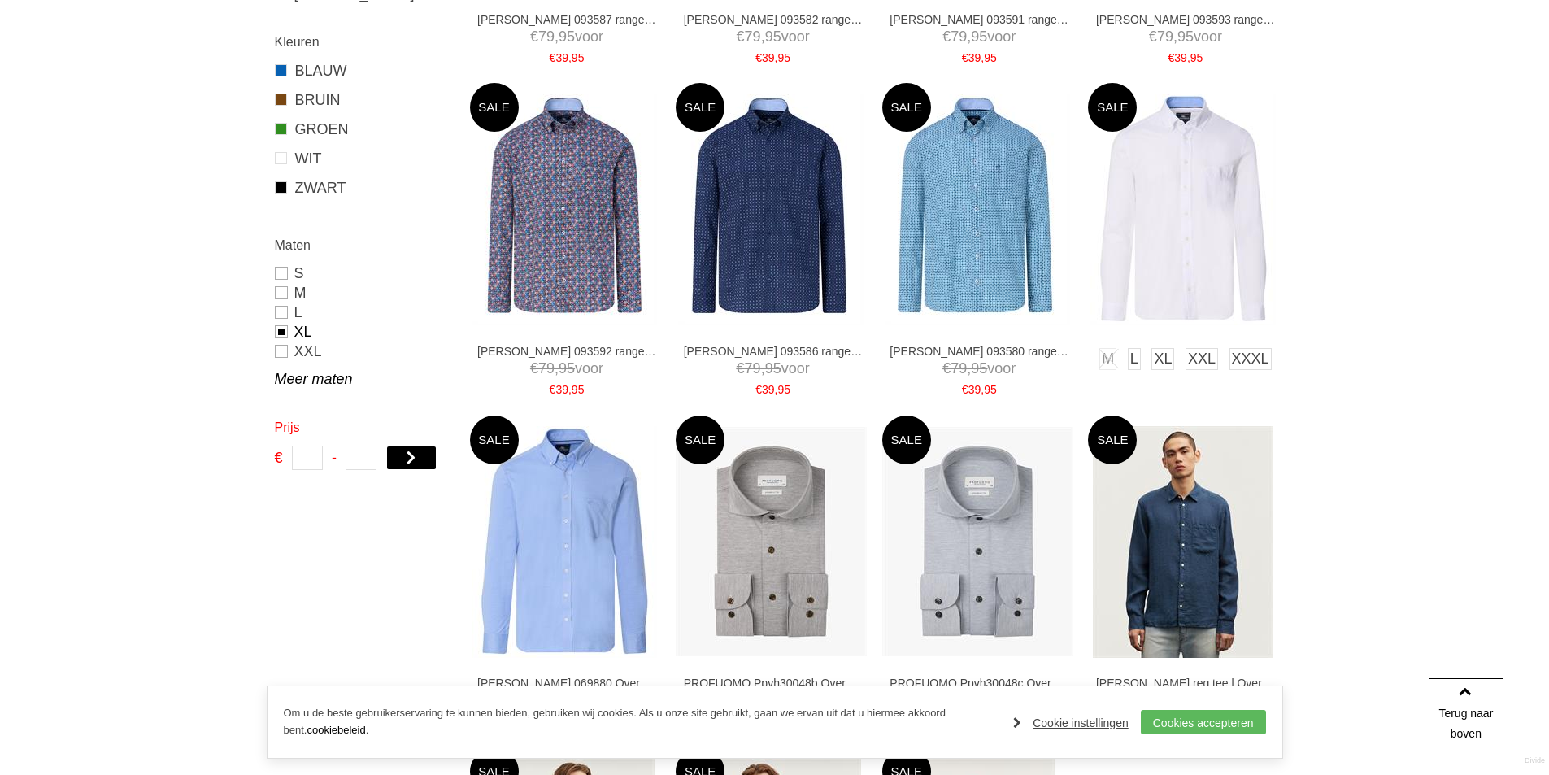
click at [1199, 214] on img at bounding box center [1183, 210] width 185 height 232
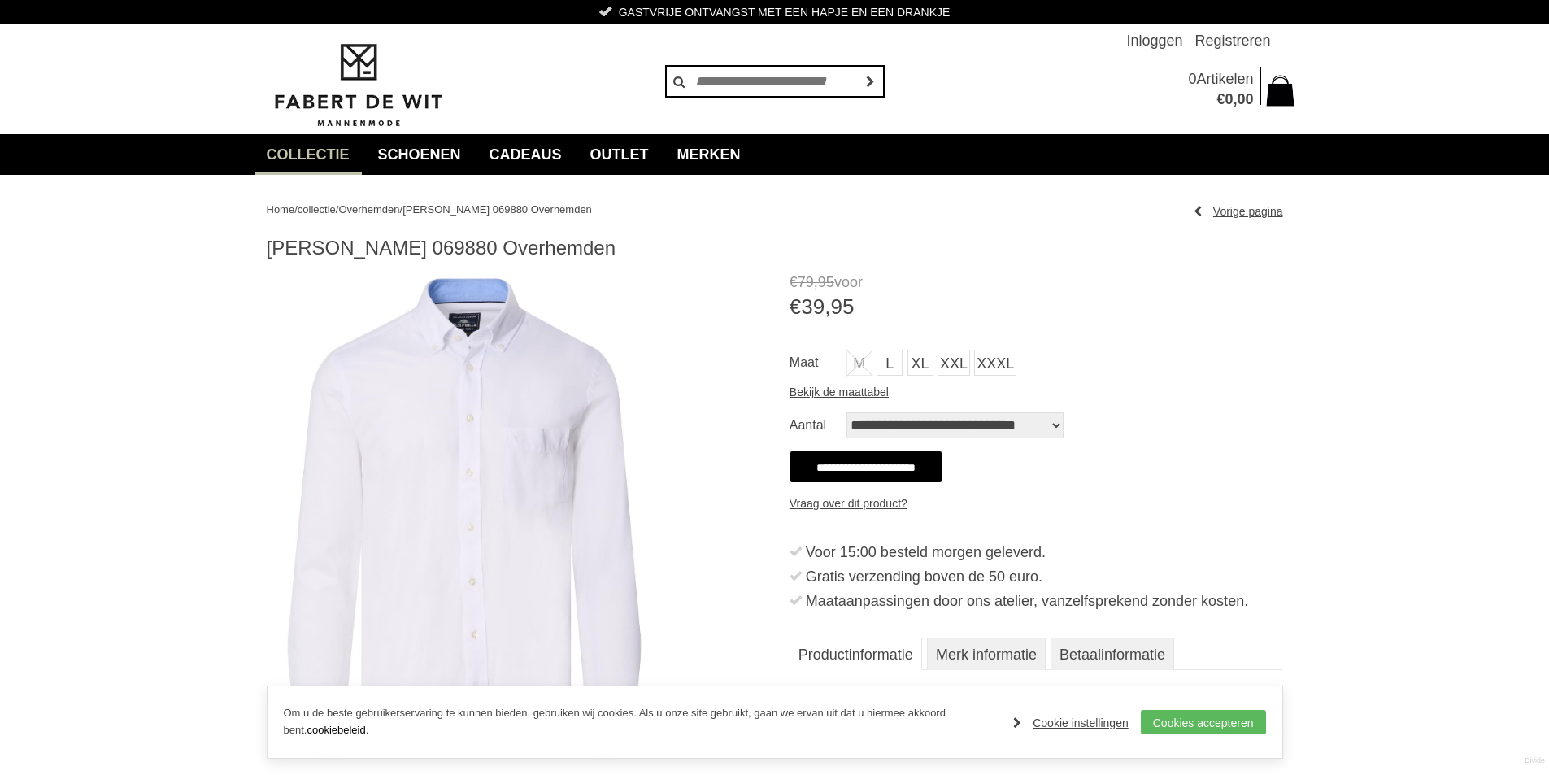
click at [468, 479] on img at bounding box center [464, 519] width 395 height 494
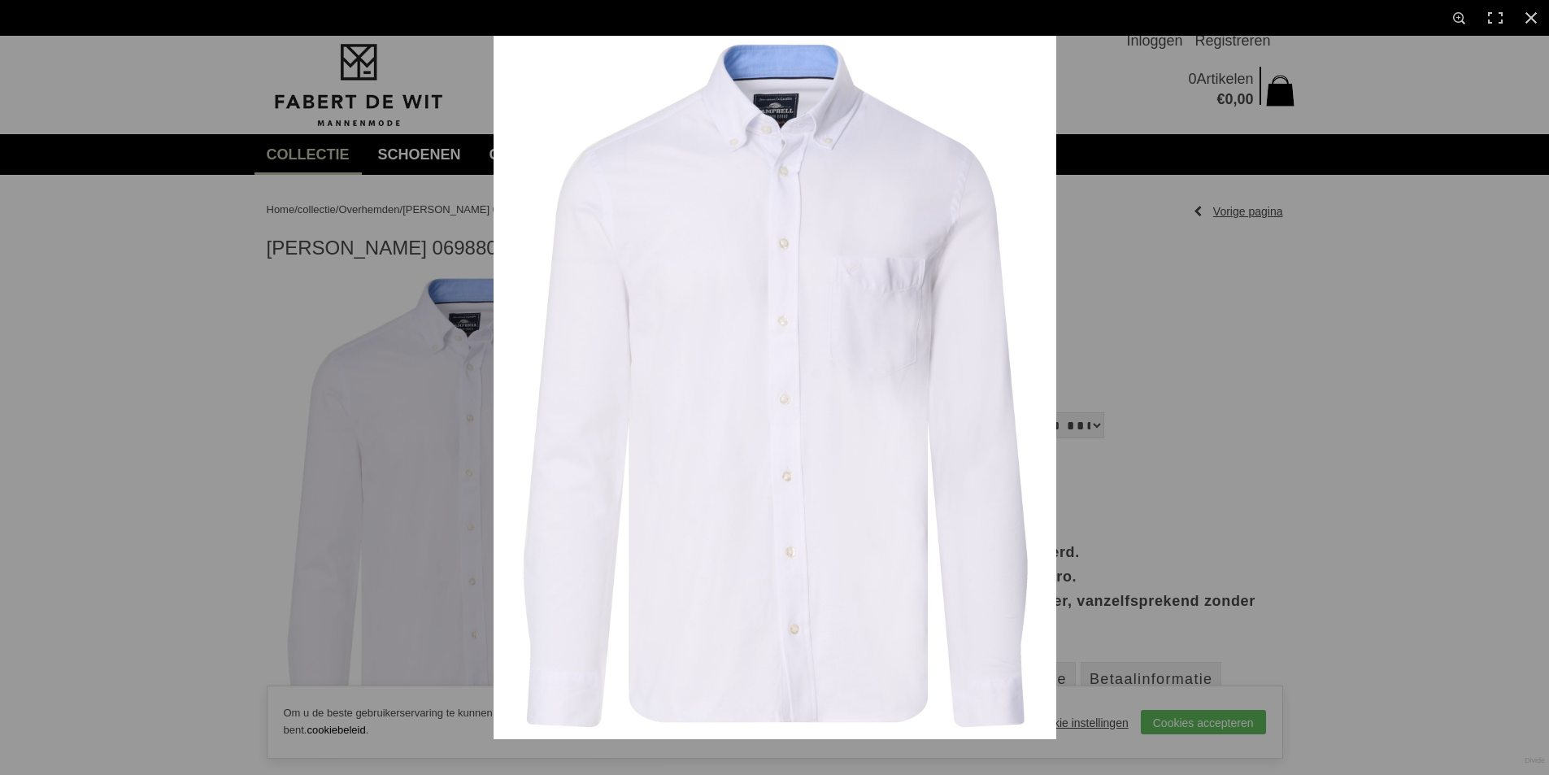
click at [756, 347] on img at bounding box center [775, 388] width 563 height 704
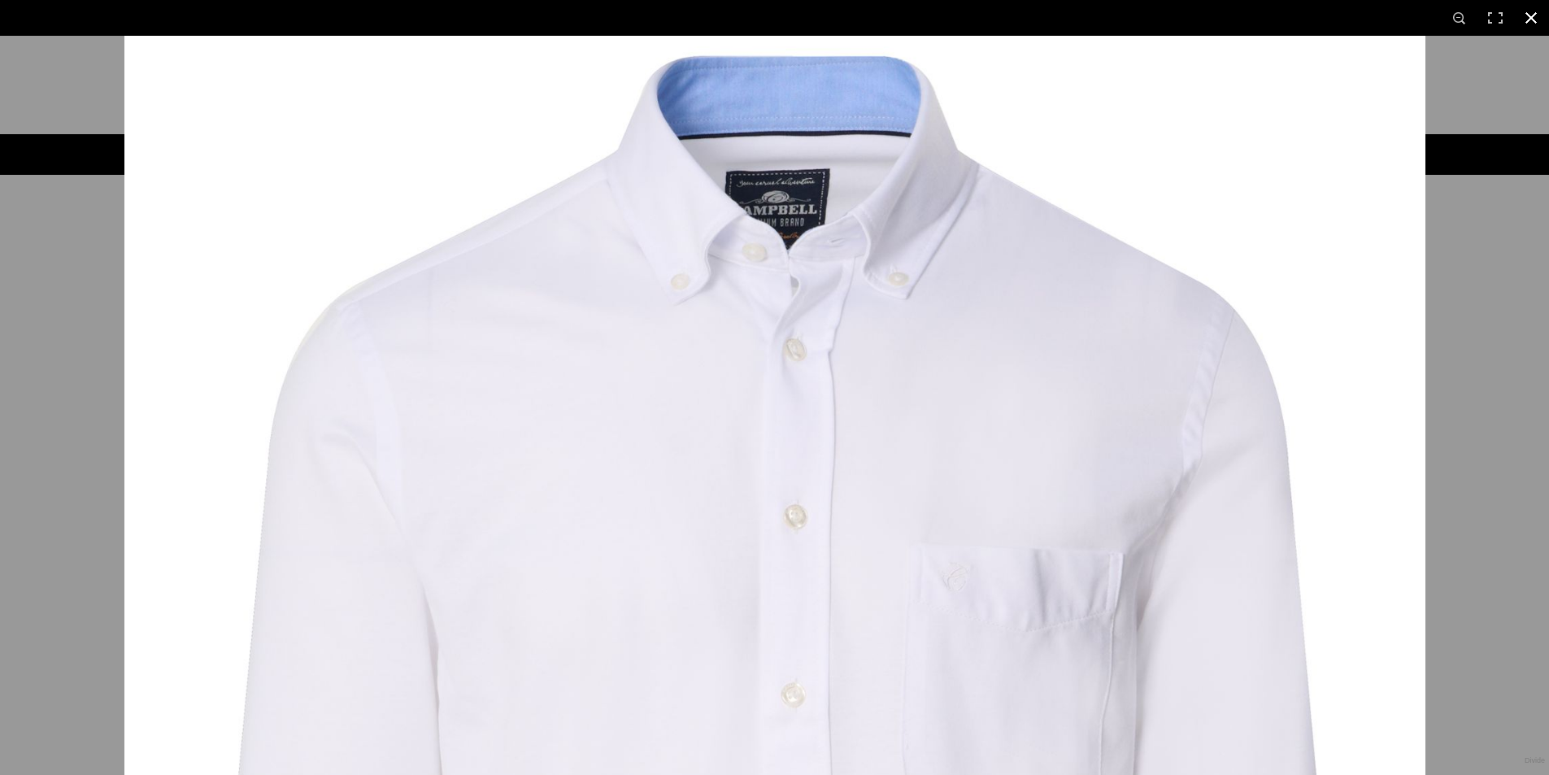
click at [1479, 91] on div at bounding box center [898, 423] width 1549 height 775
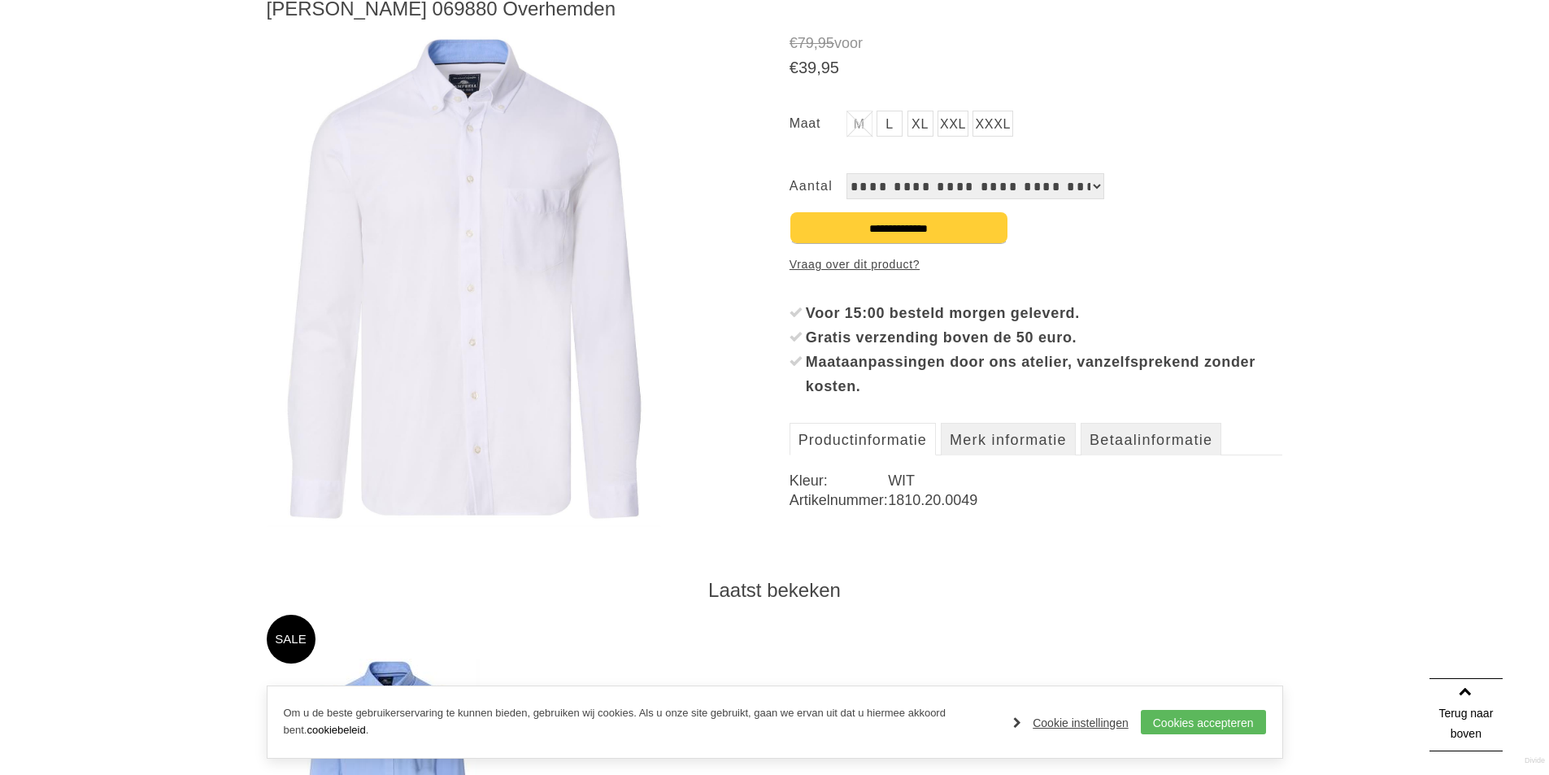
scroll to position [163, 0]
